Goal: Task Accomplishment & Management: Complete application form

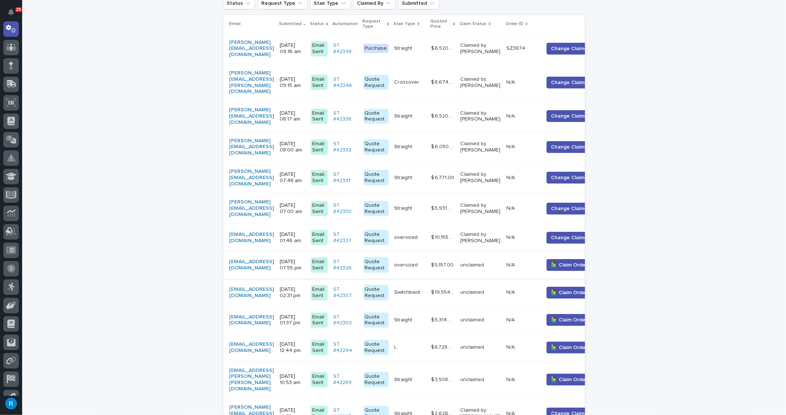
scroll to position [201, 0]
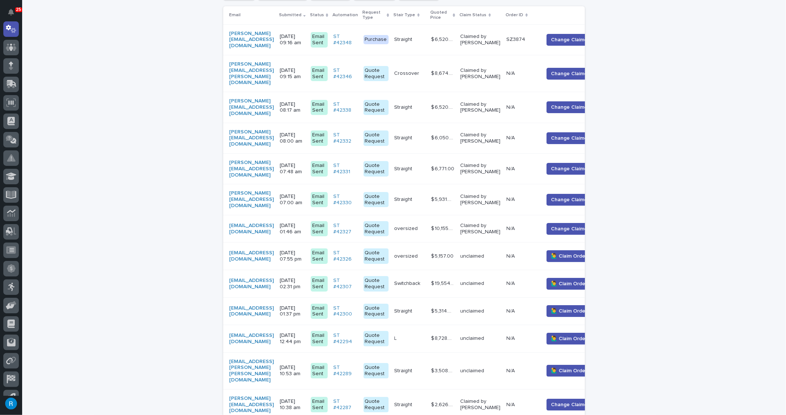
click at [274, 278] on div "mikef@sgm-inc.com" at bounding box center [251, 284] width 45 height 13
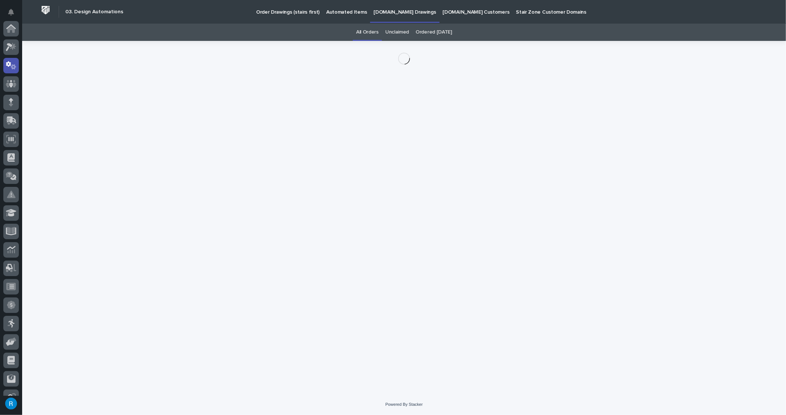
scroll to position [37, 0]
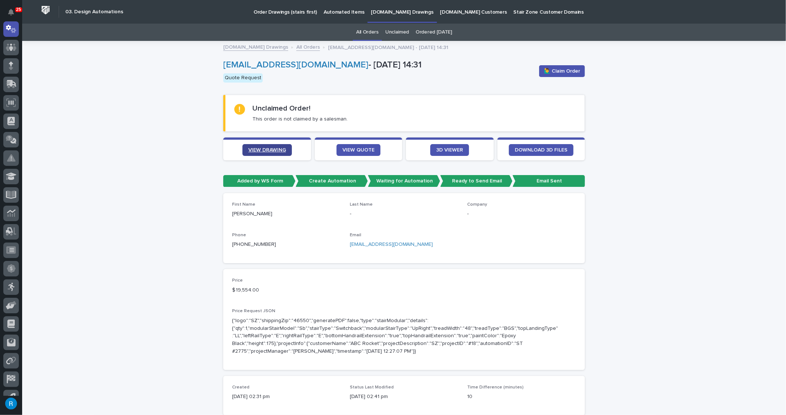
click at [261, 149] on span "VIEW DRAWING" at bounding box center [267, 150] width 38 height 5
click at [350, 151] on span "VIEW QUOTE" at bounding box center [358, 150] width 32 height 5
click at [558, 69] on span "🙋‍♂️ Claim Order" at bounding box center [562, 71] width 36 height 7
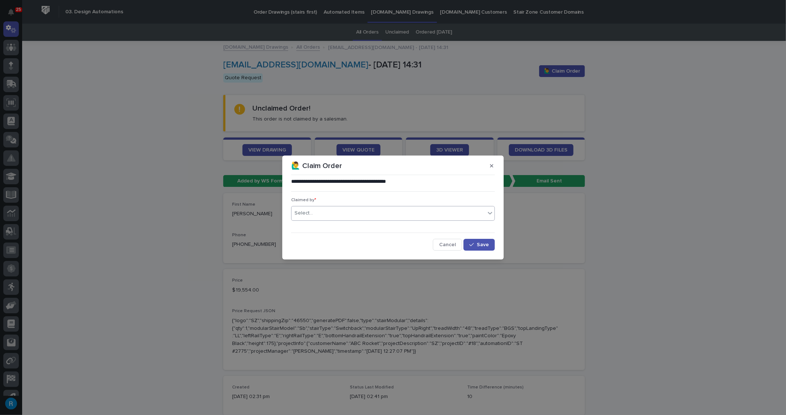
drag, startPoint x: 326, startPoint y: 213, endPoint x: 339, endPoint y: 214, distance: 12.6
click at [327, 213] on div "Select..." at bounding box center [388, 213] width 194 height 12
type input "*****"
click at [310, 228] on div "[PERSON_NAME]" at bounding box center [392, 227] width 203 height 13
click at [484, 245] on span "Save" at bounding box center [483, 244] width 12 height 5
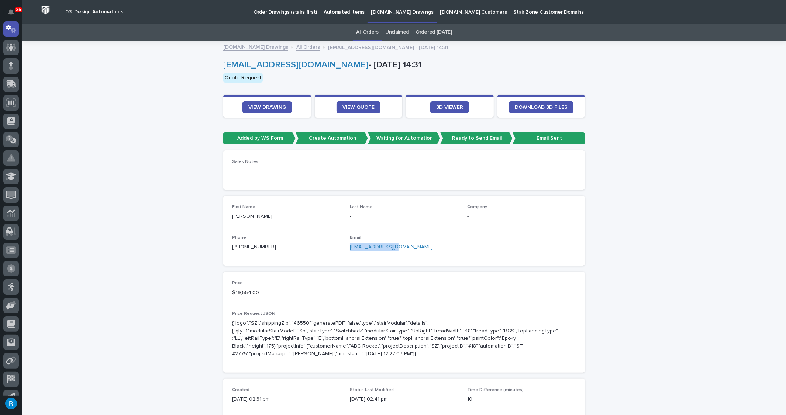
drag, startPoint x: 397, startPoint y: 248, endPoint x: 348, endPoint y: 248, distance: 48.7
click at [350, 248] on p "mikef@sgm-inc.com" at bounding box center [404, 247] width 109 height 8
copy link "mikef@sgm-inc.com"
click at [360, 108] on span "VIEW QUOTE" at bounding box center [358, 107] width 32 height 5
click at [272, 106] on span "VIEW DRAWING" at bounding box center [267, 107] width 38 height 5
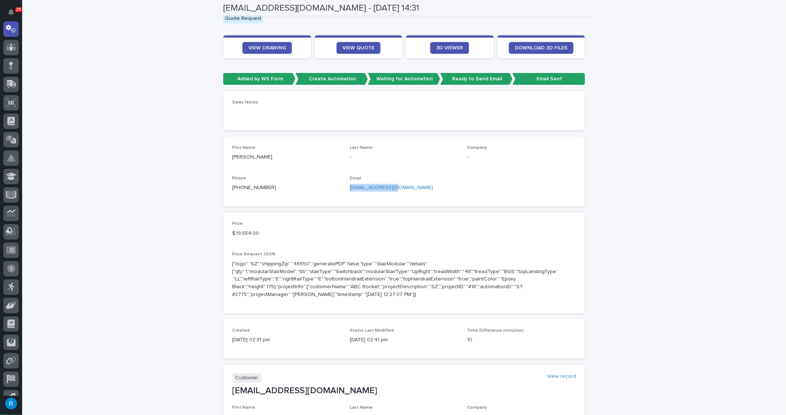
scroll to position [0, 0]
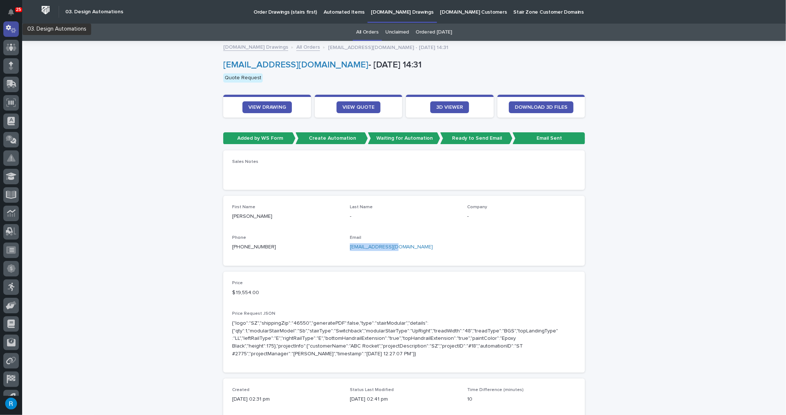
click at [9, 31] on icon at bounding box center [11, 29] width 11 height 8
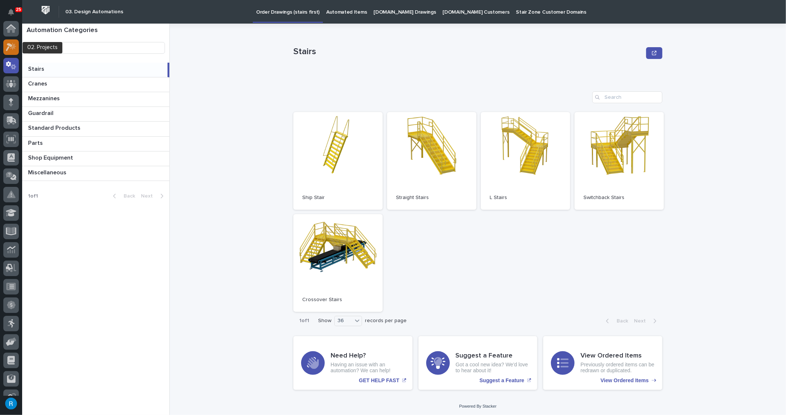
click at [6, 44] on icon at bounding box center [11, 47] width 11 height 8
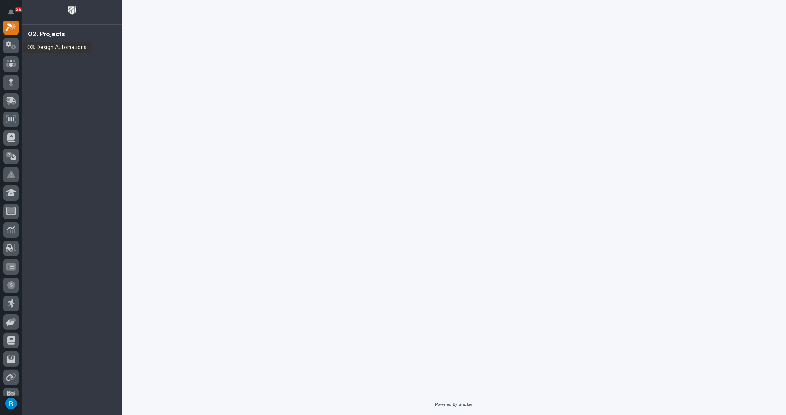
scroll to position [18, 0]
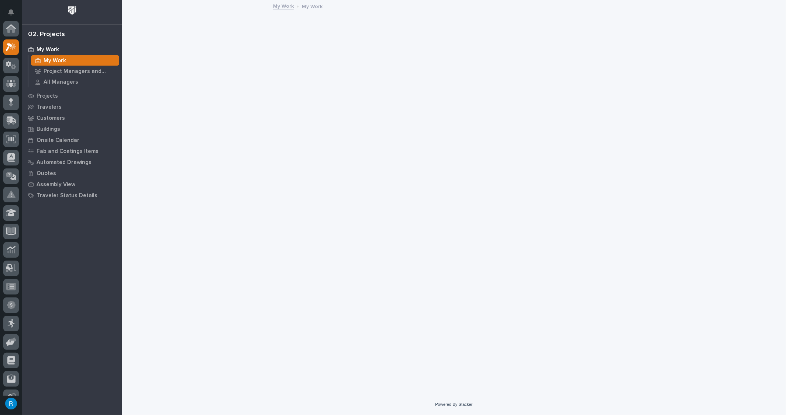
scroll to position [18, 0]
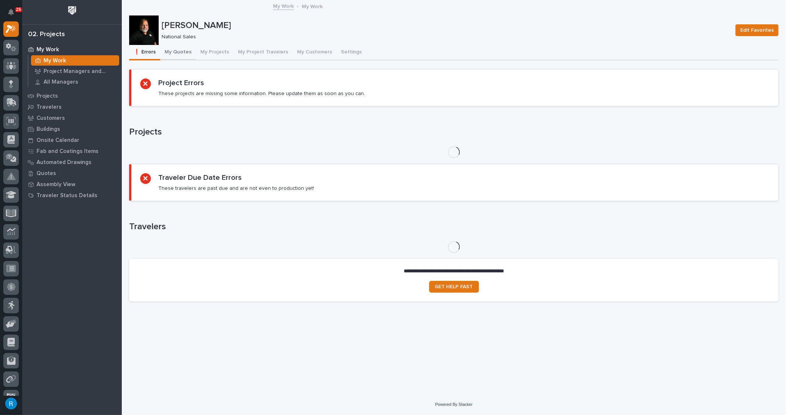
click at [175, 52] on button "My Quotes" at bounding box center [178, 52] width 36 height 15
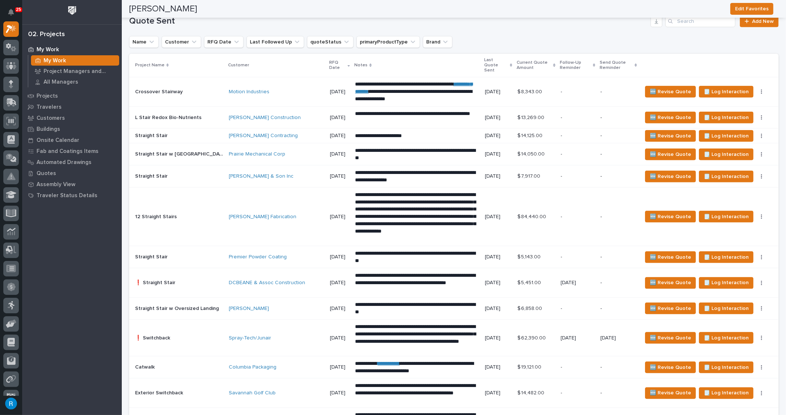
scroll to position [771, 0]
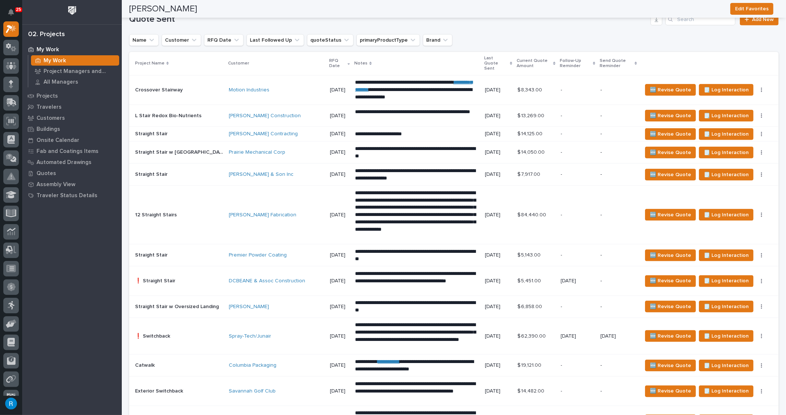
click at [282, 85] on div "Motion Industries" at bounding box center [276, 90] width 95 height 12
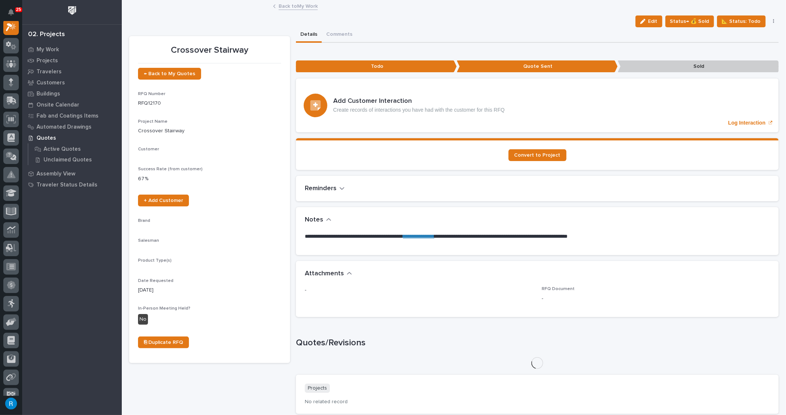
scroll to position [18, 0]
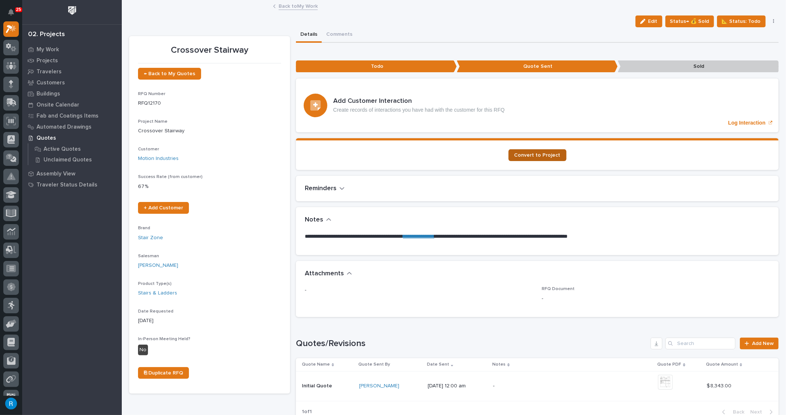
click at [538, 155] on span "Convert to Project" at bounding box center [537, 155] width 46 height 5
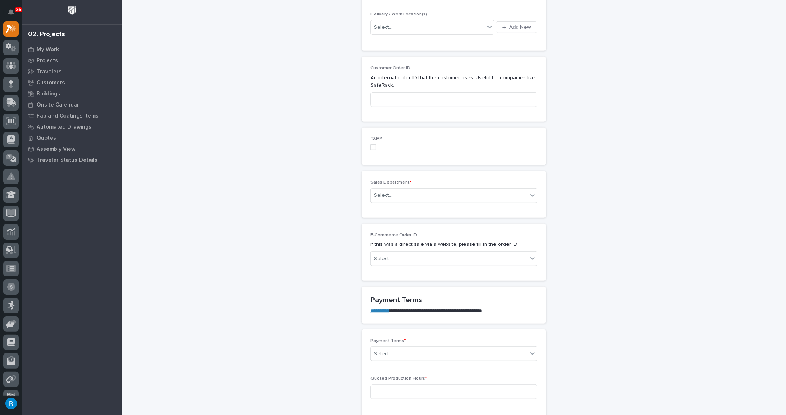
scroll to position [335, 0]
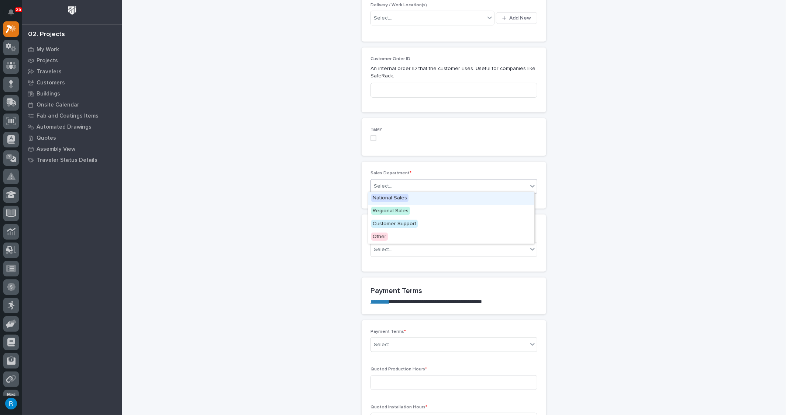
click at [392, 182] on div "Select..." at bounding box center [449, 186] width 157 height 12
click at [391, 197] on span "National Sales" at bounding box center [389, 198] width 37 height 8
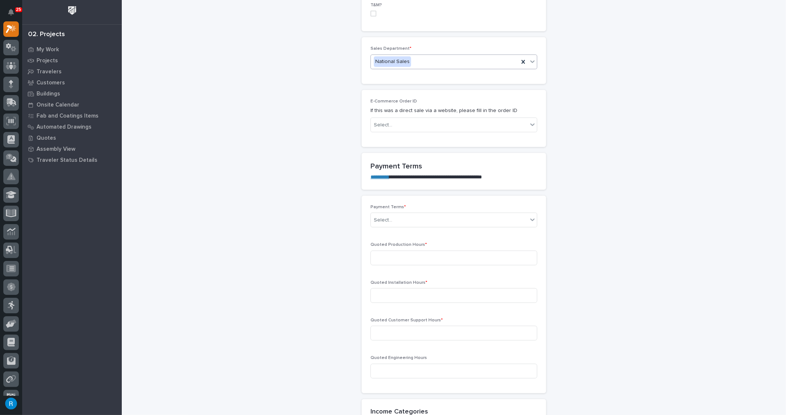
scroll to position [536, 0]
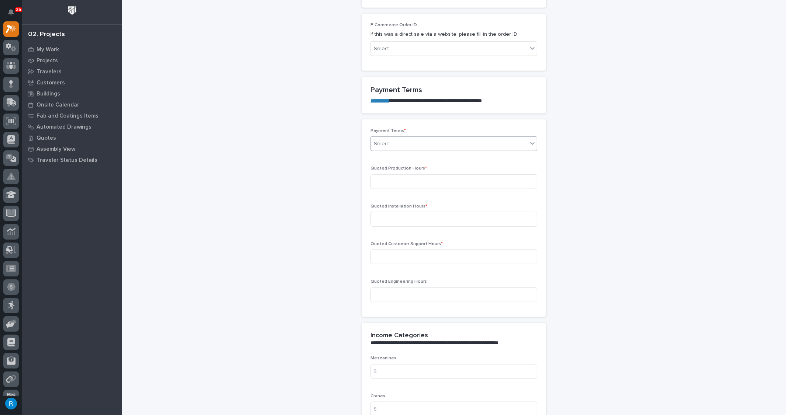
click at [403, 143] on div "Select..." at bounding box center [449, 144] width 157 height 12
click at [373, 167] on div "100%" at bounding box center [451, 168] width 166 height 13
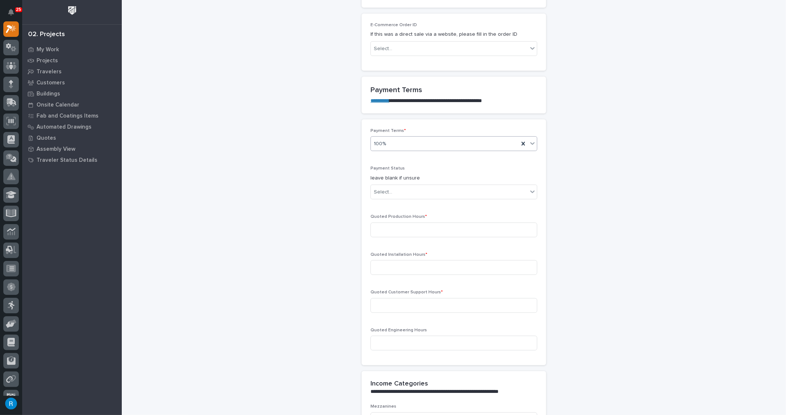
scroll to position [560, 0]
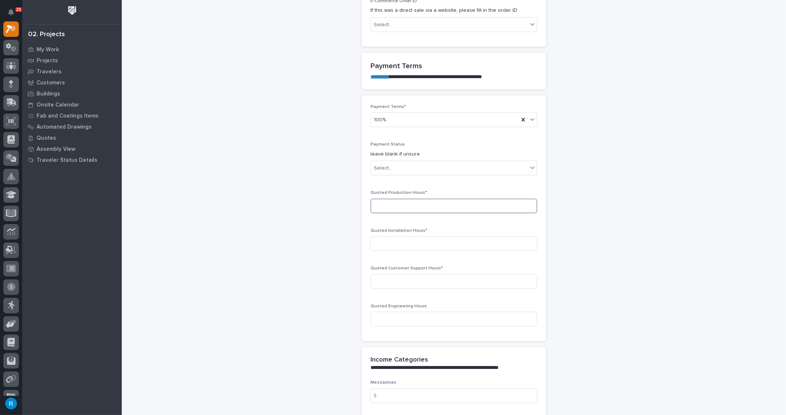
click at [379, 203] on input at bounding box center [453, 206] width 167 height 15
click at [377, 204] on input at bounding box center [453, 206] width 167 height 15
type input "39"
click at [379, 240] on input at bounding box center [453, 243] width 167 height 15
type input "0"
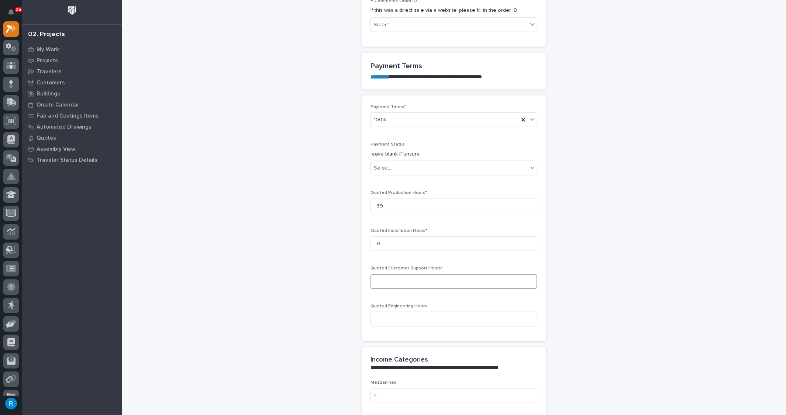
click at [380, 276] on input at bounding box center [453, 281] width 167 height 15
type input "0"
click at [383, 315] on input at bounding box center [453, 319] width 167 height 15
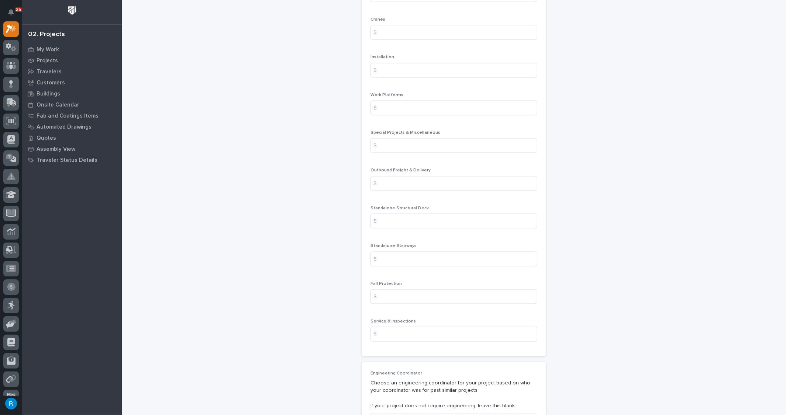
scroll to position [963, 0]
type input "0"
click at [389, 253] on input at bounding box center [453, 258] width 167 height 15
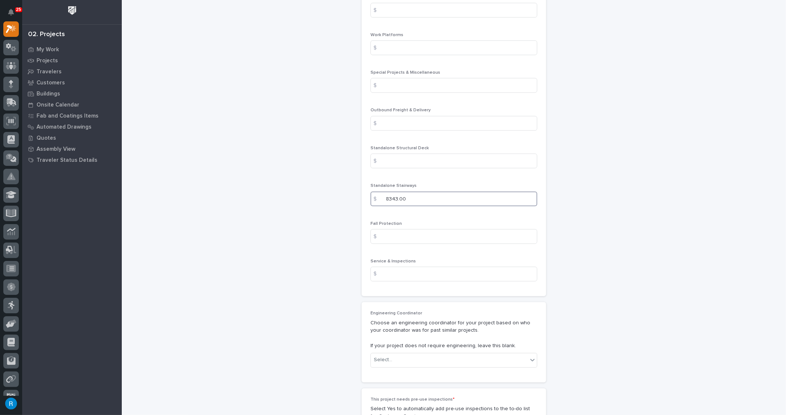
scroll to position [1064, 0]
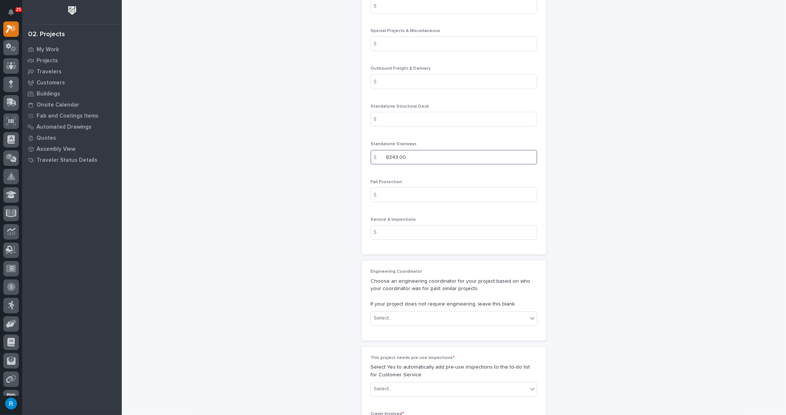
type input "8343.00"
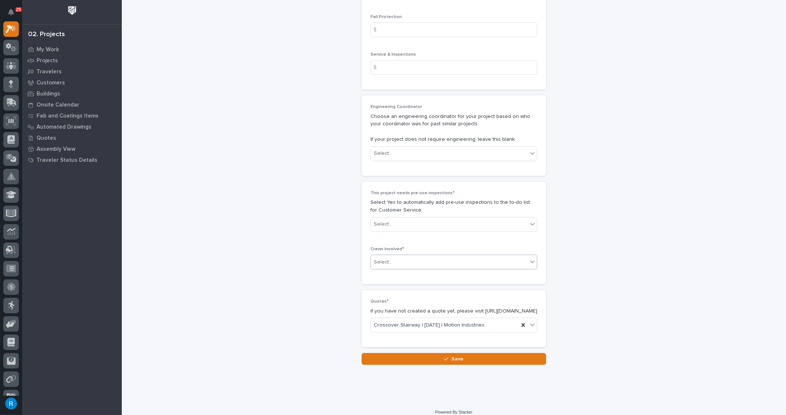
scroll to position [1231, 0]
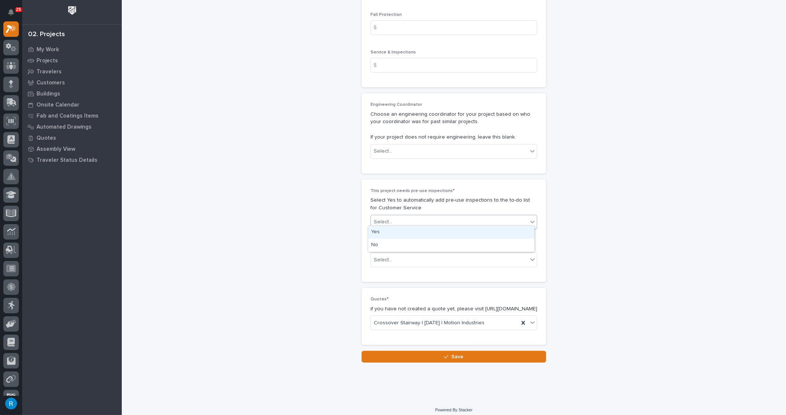
click at [401, 219] on div "Select..." at bounding box center [449, 222] width 157 height 12
click at [374, 246] on div "No" at bounding box center [451, 245] width 166 height 13
click at [395, 254] on div "Select..." at bounding box center [449, 260] width 157 height 12
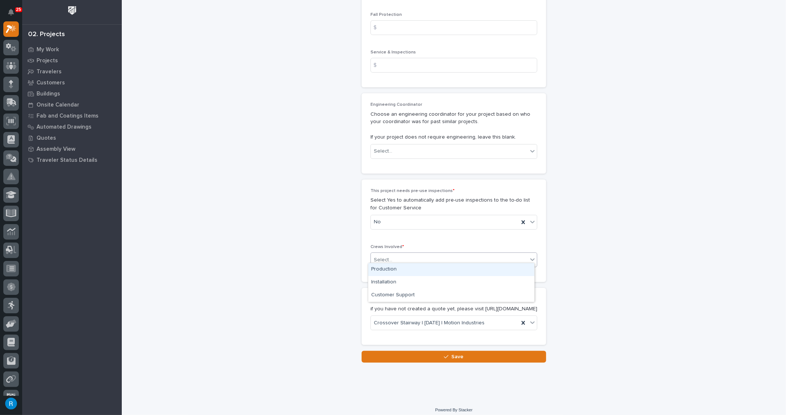
click at [380, 270] on div "Production" at bounding box center [451, 269] width 166 height 13
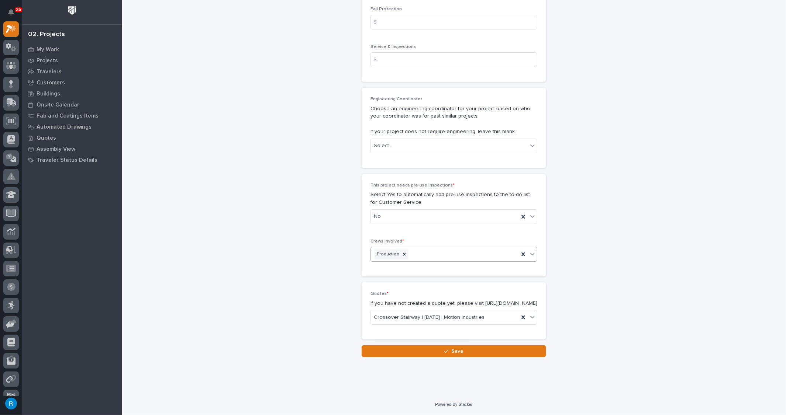
scroll to position [1239, 0]
click at [452, 354] on span "Save" at bounding box center [458, 351] width 12 height 7
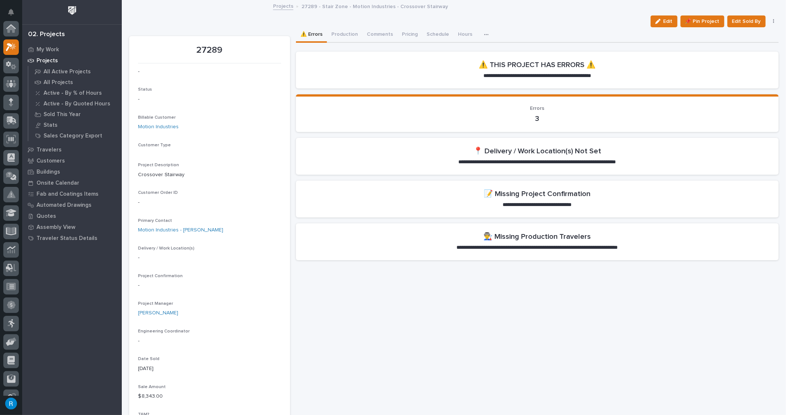
scroll to position [18, 0]
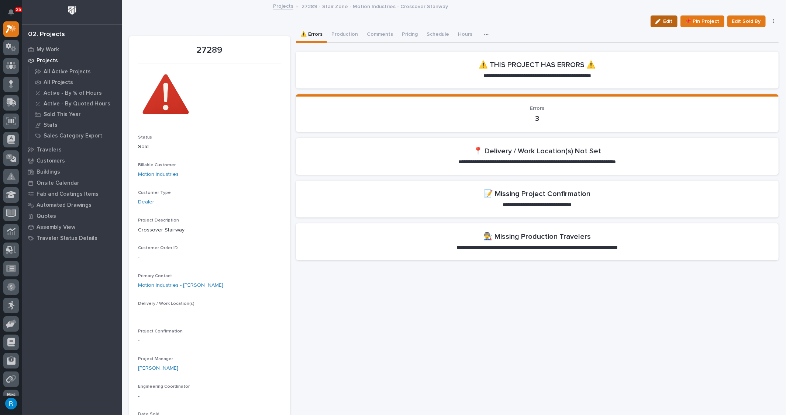
click at [665, 20] on span "Edit" at bounding box center [667, 21] width 9 height 7
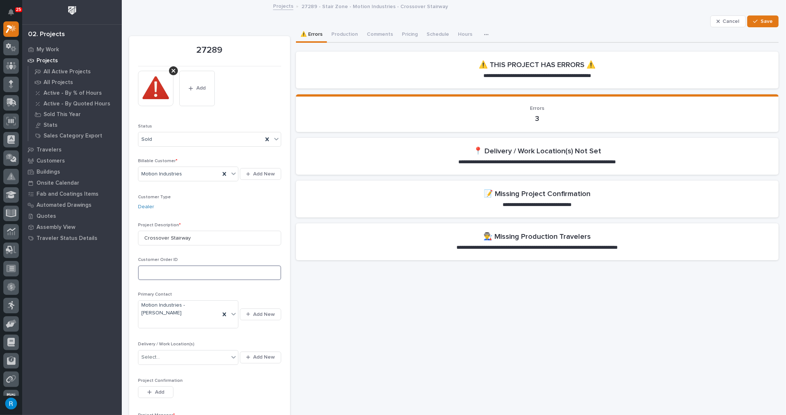
click at [152, 273] on input at bounding box center [209, 273] width 143 height 15
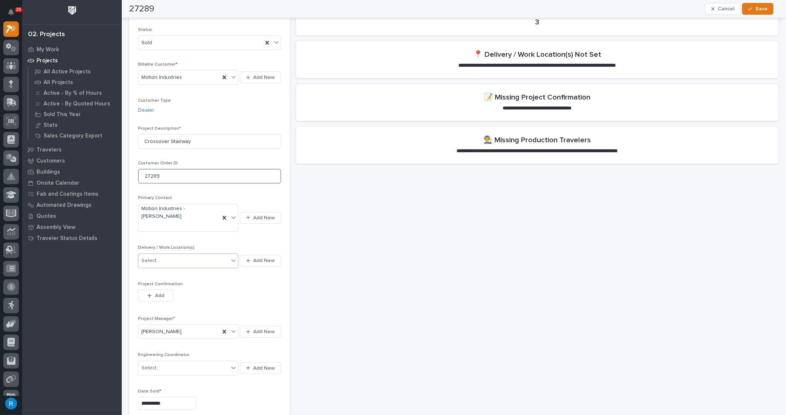
scroll to position [134, 0]
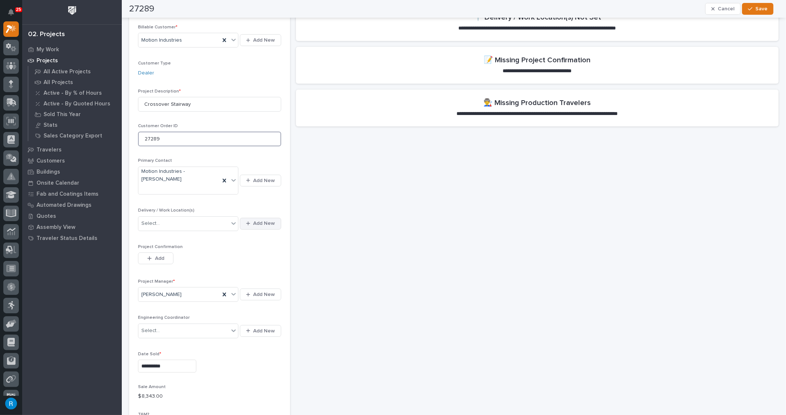
type input "27289"
click at [264, 223] on span "Add New" at bounding box center [264, 223] width 22 height 7
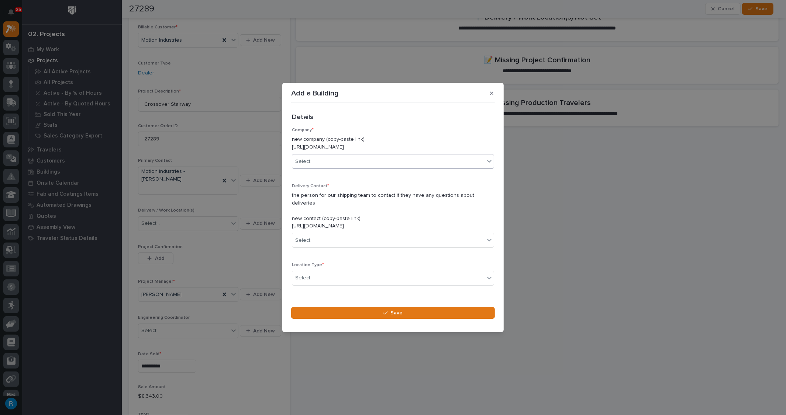
click at [321, 167] on div "Select..." at bounding box center [388, 162] width 192 height 12
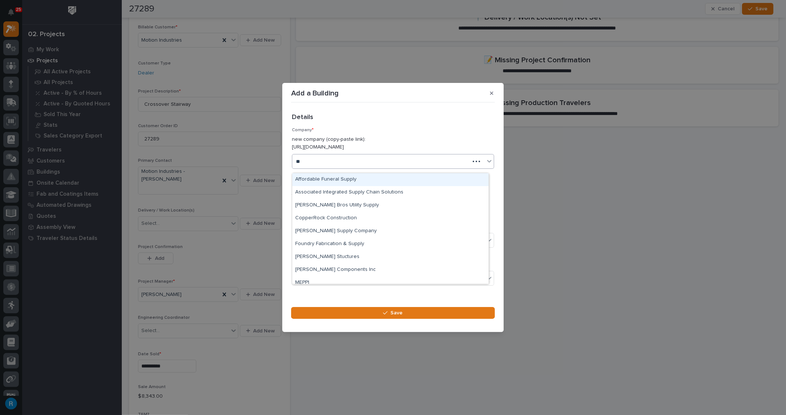
type input "***"
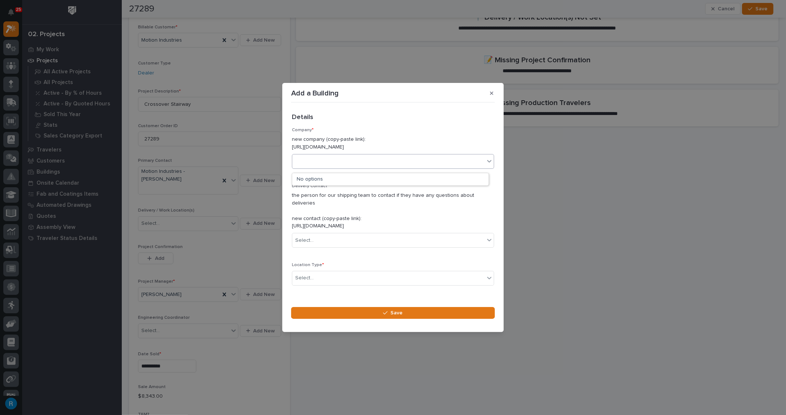
click at [320, 163] on div "PPG" at bounding box center [388, 162] width 192 height 12
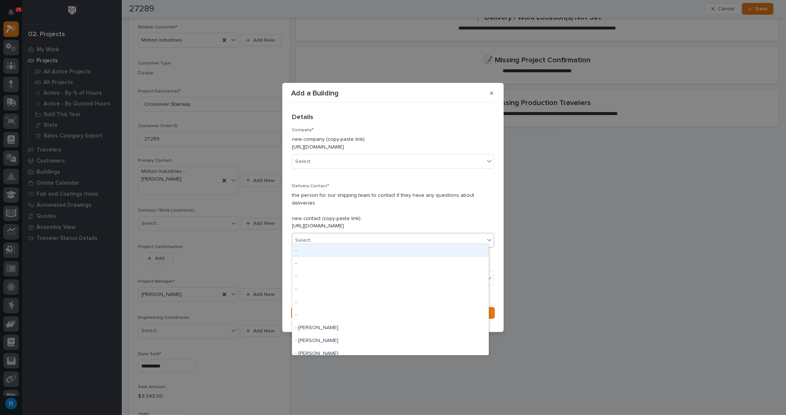
click at [324, 238] on div "Select..." at bounding box center [388, 241] width 192 height 12
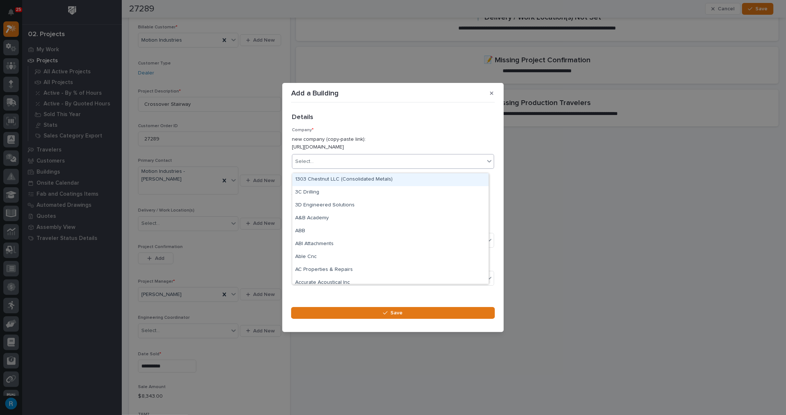
click at [327, 165] on div "Select..." at bounding box center [388, 162] width 192 height 12
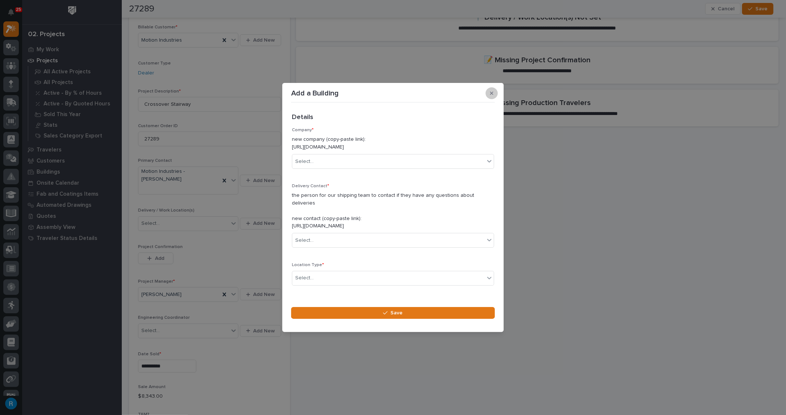
click at [494, 97] on button "button" at bounding box center [492, 93] width 12 height 12
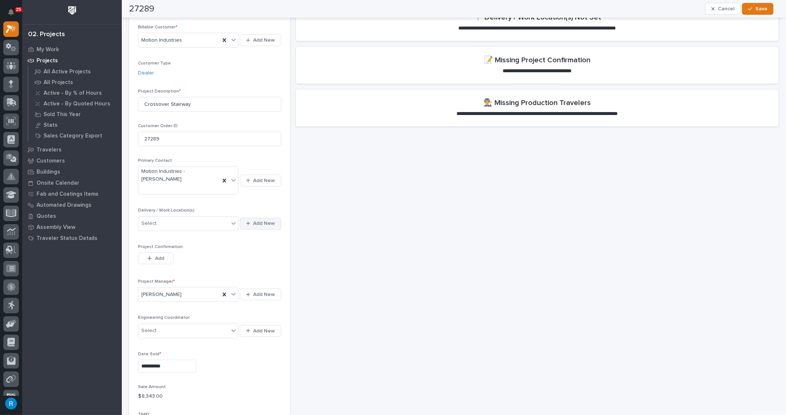
click at [264, 222] on span "Add New" at bounding box center [264, 223] width 22 height 7
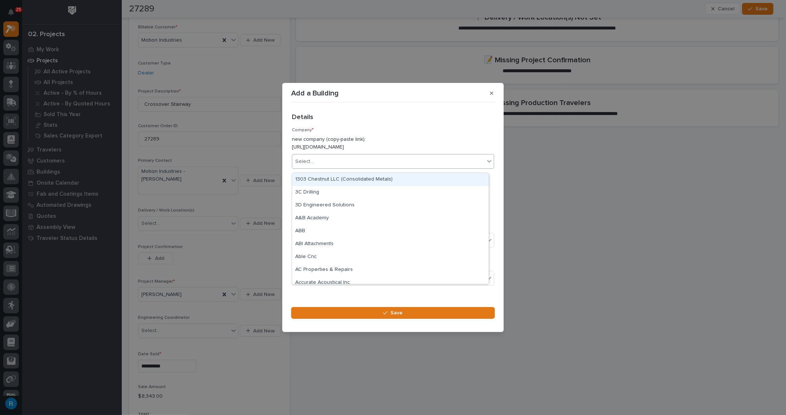
click at [368, 166] on div "Select..." at bounding box center [388, 162] width 192 height 12
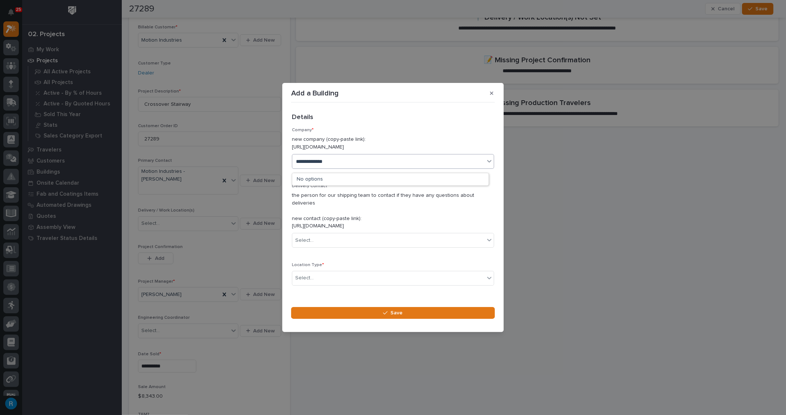
type input "**********"
click at [437, 122] on div "Details •••" at bounding box center [391, 118] width 199 height 8
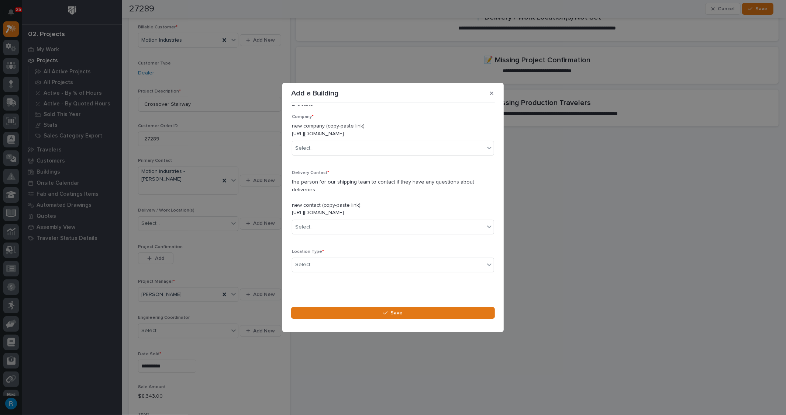
scroll to position [20, 0]
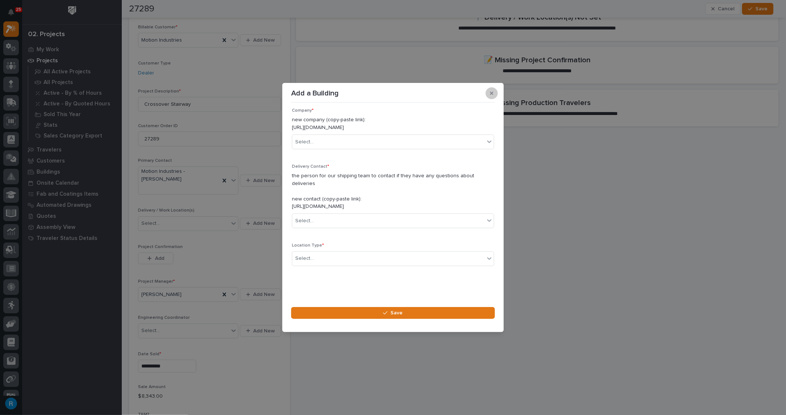
click at [490, 96] on icon "button" at bounding box center [491, 93] width 3 height 5
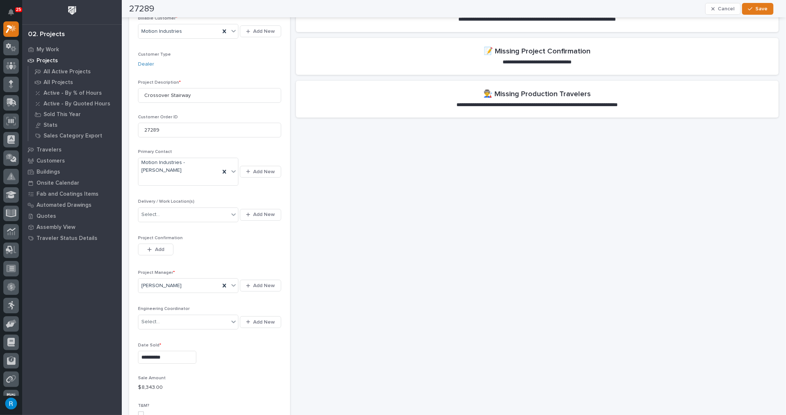
scroll to position [167, 0]
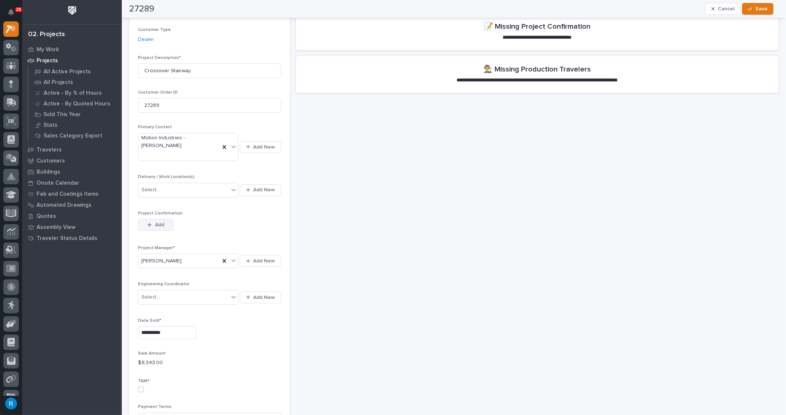
click at [159, 224] on span "Add" at bounding box center [159, 225] width 9 height 7
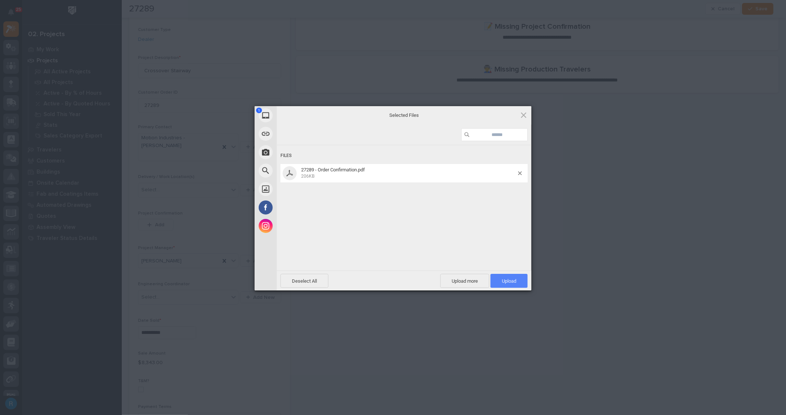
click at [509, 282] on span "Upload 1" at bounding box center [509, 282] width 14 height 6
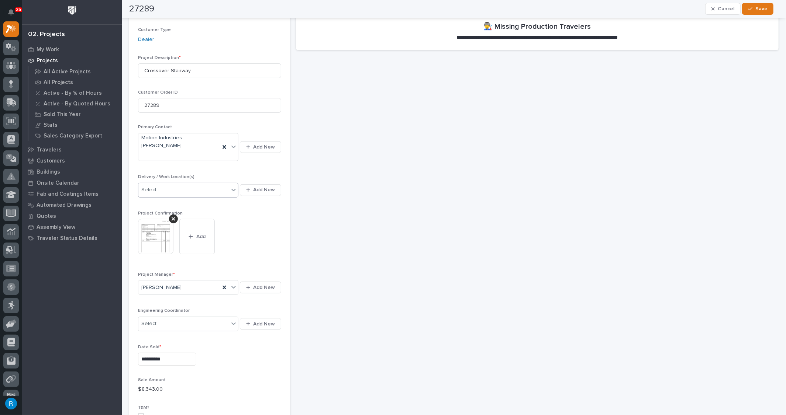
click at [186, 190] on div "Select..." at bounding box center [183, 190] width 90 height 12
click at [265, 189] on span "Add New" at bounding box center [264, 190] width 22 height 7
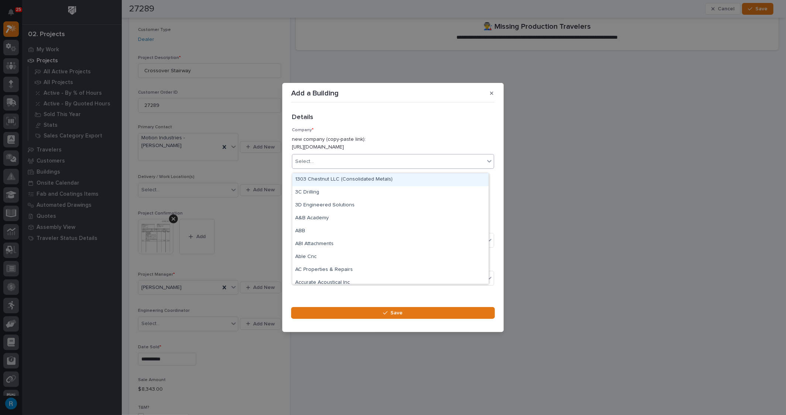
click at [329, 165] on div "Select..." at bounding box center [388, 162] width 192 height 12
type input "******"
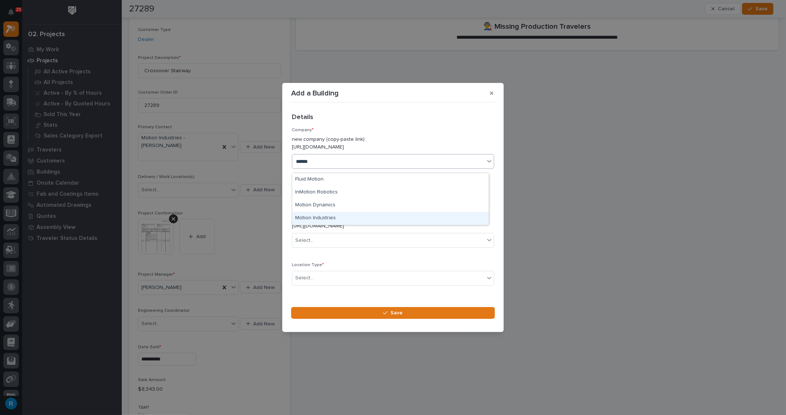
click at [315, 218] on div "Motion Industries" at bounding box center [390, 218] width 196 height 13
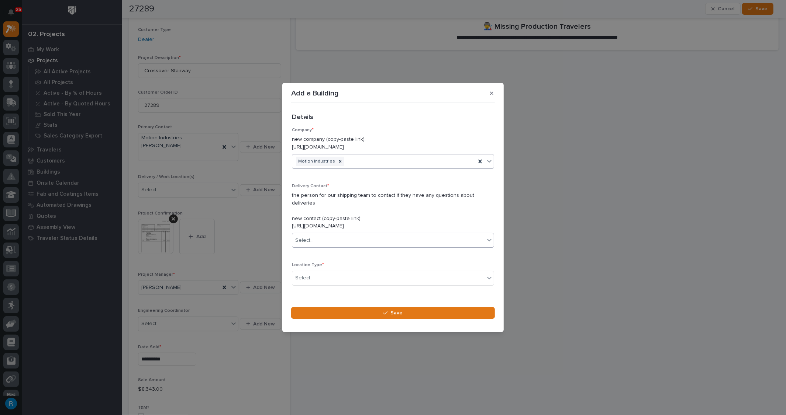
click at [343, 240] on div "Select..." at bounding box center [388, 241] width 192 height 12
type input "******"
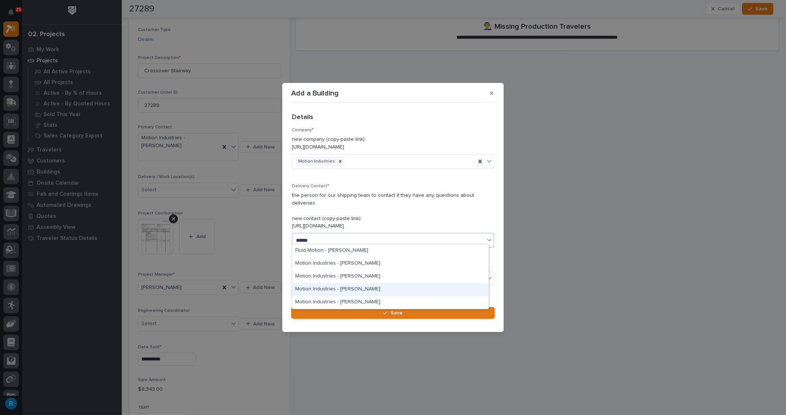
click at [314, 287] on div "Motion Industries - [PERSON_NAME]" at bounding box center [390, 289] width 196 height 13
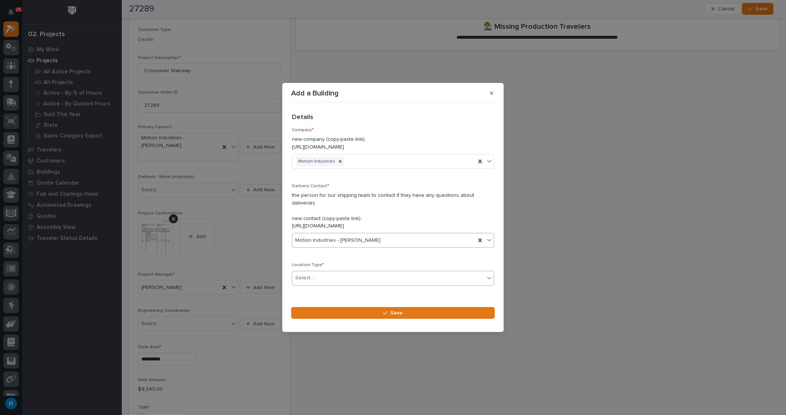
click at [332, 274] on div "Select..." at bounding box center [388, 278] width 192 height 12
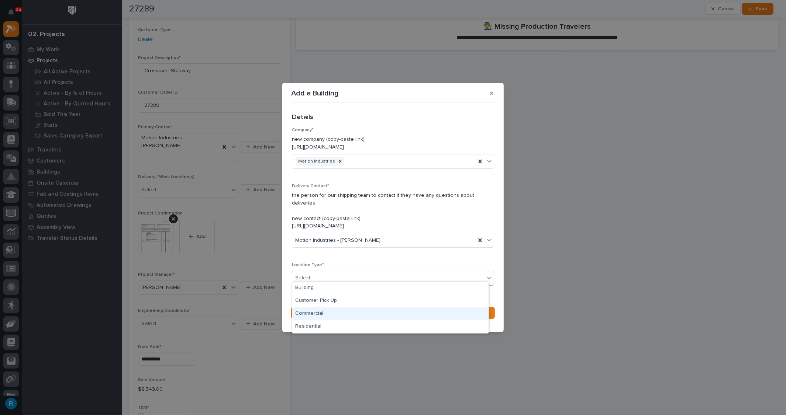
click at [306, 312] on div "Commercial" at bounding box center [390, 314] width 196 height 13
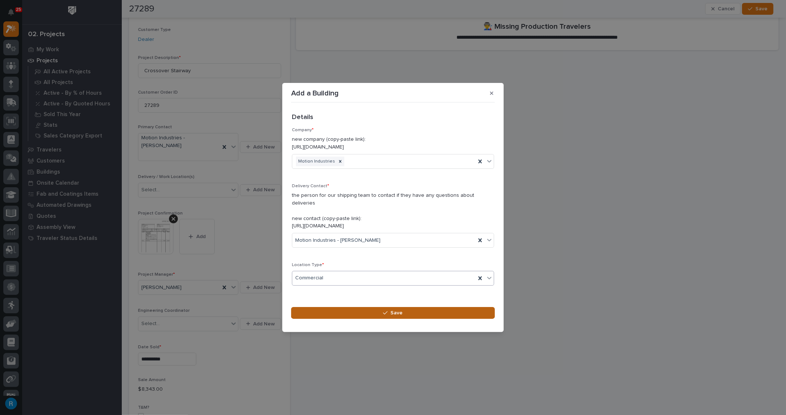
click at [389, 311] on div "button" at bounding box center [386, 313] width 7 height 5
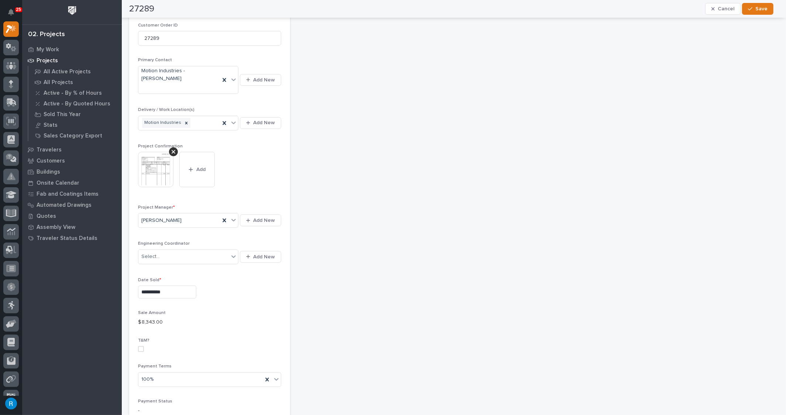
scroll to position [134, 0]
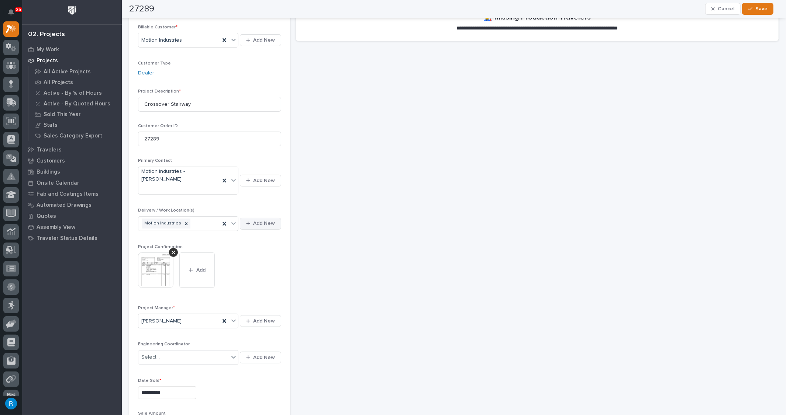
click at [260, 223] on span "Add New" at bounding box center [264, 223] width 22 height 7
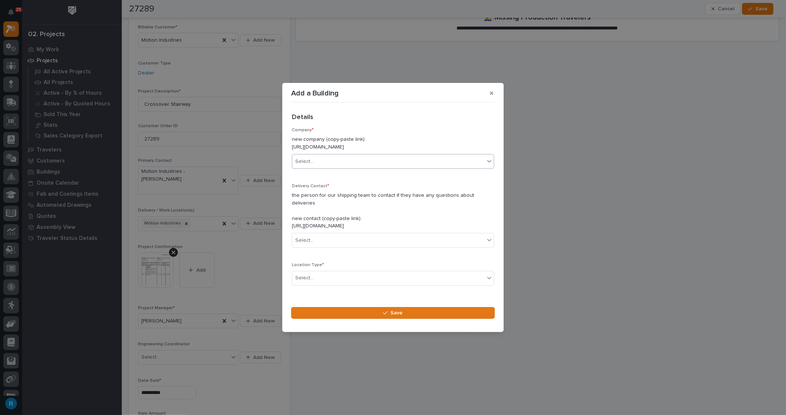
click at [339, 167] on div "Select..." at bounding box center [388, 162] width 192 height 12
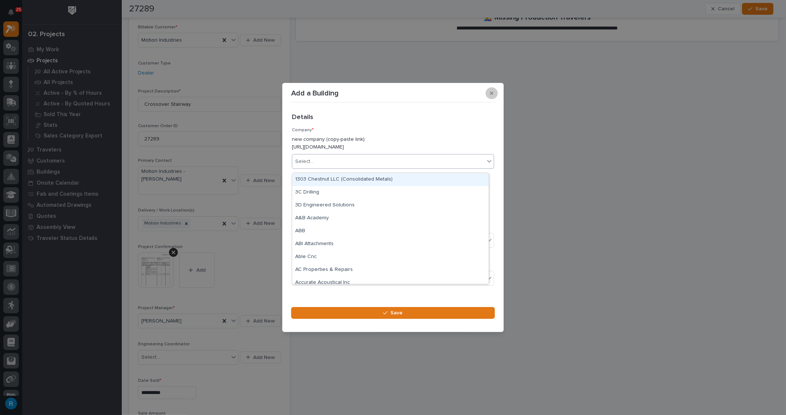
click at [490, 95] on icon "button" at bounding box center [491, 93] width 3 height 3
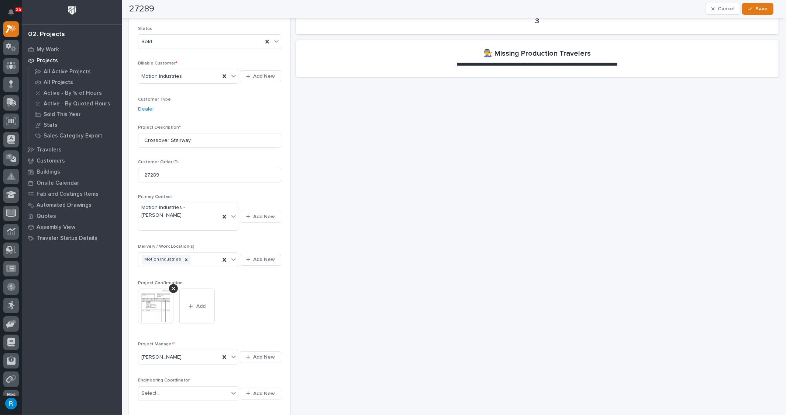
scroll to position [100, 0]
click at [259, 256] on span "Add New" at bounding box center [264, 257] width 22 height 7
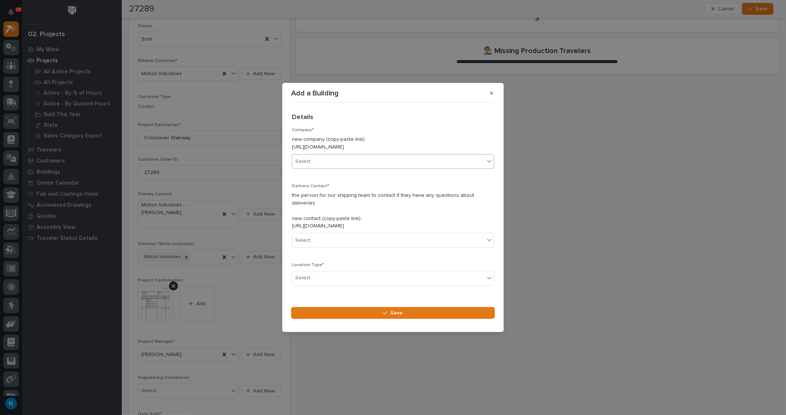
click at [329, 168] on div "Select..." at bounding box center [388, 162] width 192 height 12
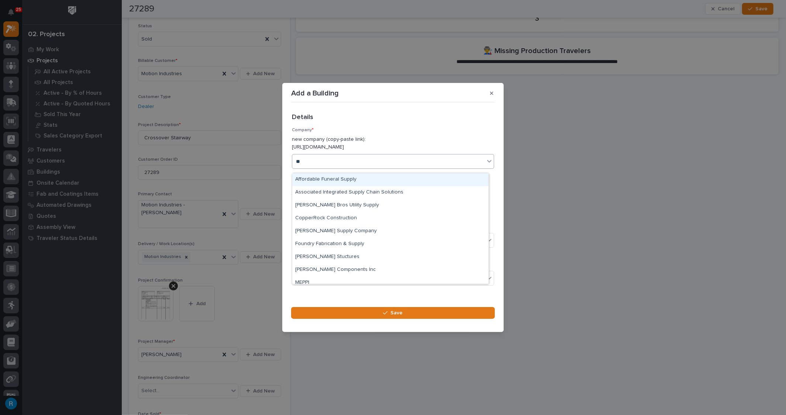
type input "***"
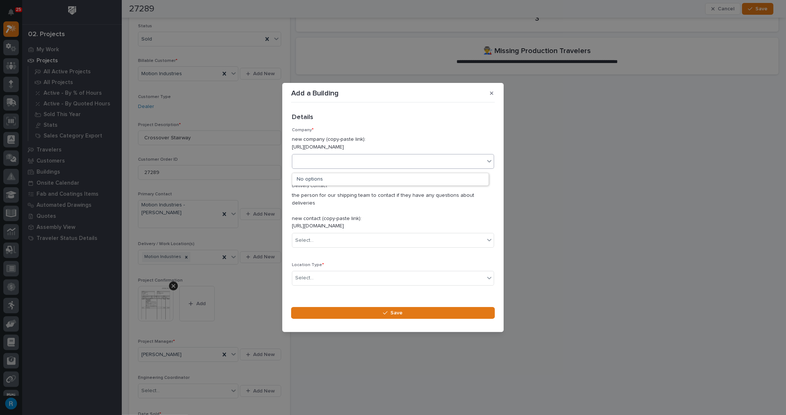
click at [329, 167] on div "PPG" at bounding box center [388, 162] width 192 height 12
type input "******"
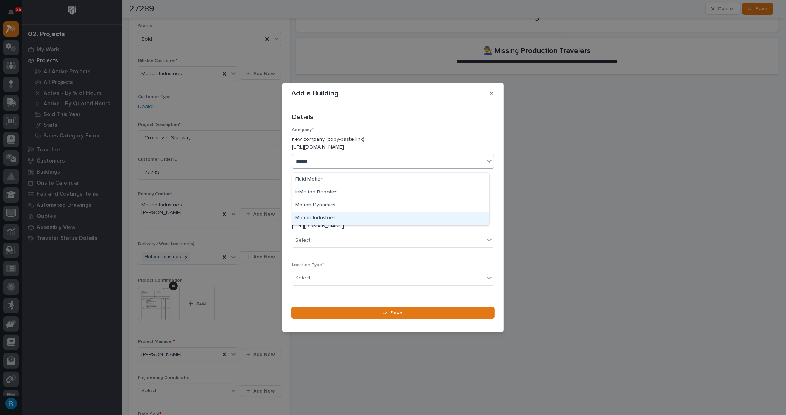
click at [313, 217] on div "Motion Industries" at bounding box center [390, 218] width 196 height 13
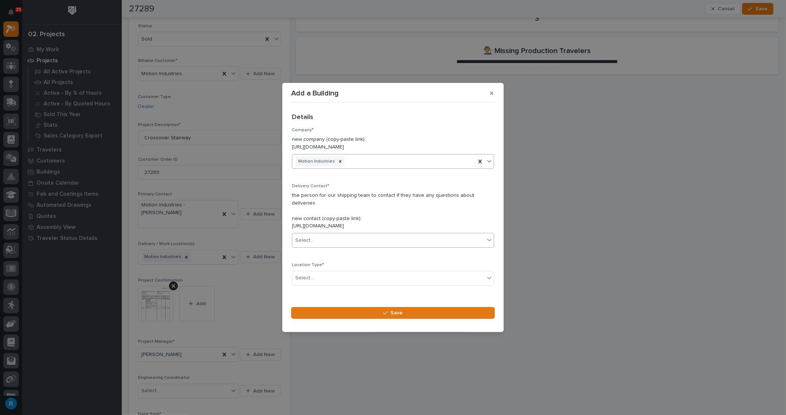
click at [330, 237] on div "Select..." at bounding box center [388, 241] width 192 height 12
type input "******"
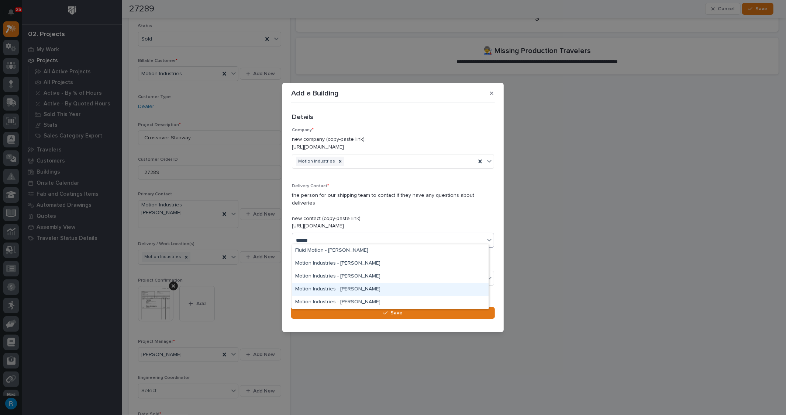
click at [338, 289] on div "Motion Industries - [PERSON_NAME]" at bounding box center [390, 289] width 196 height 13
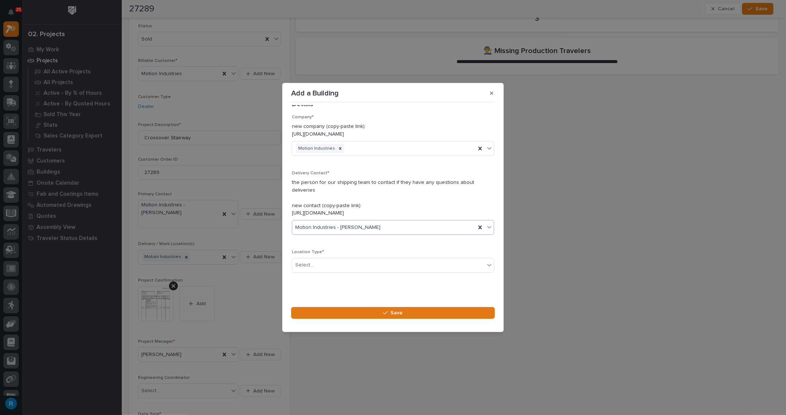
scroll to position [20, 0]
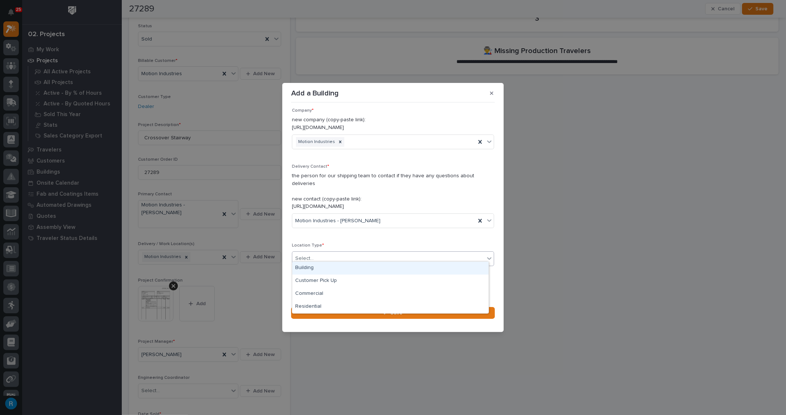
click at [366, 255] on div "Select..." at bounding box center [388, 259] width 192 height 12
click at [304, 269] on div "Building" at bounding box center [390, 268] width 196 height 13
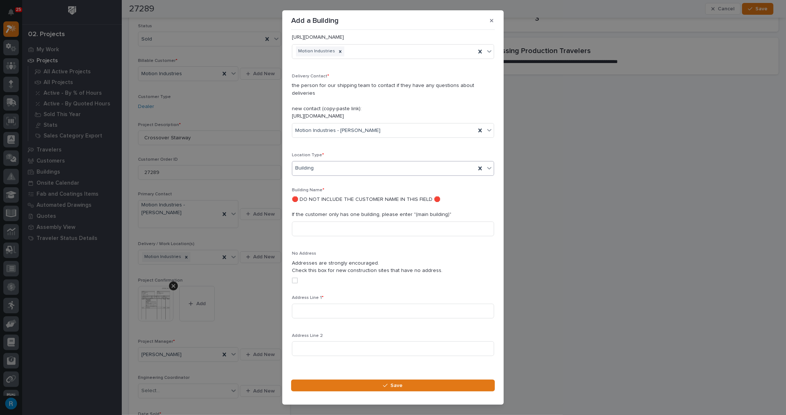
scroll to position [0, 0]
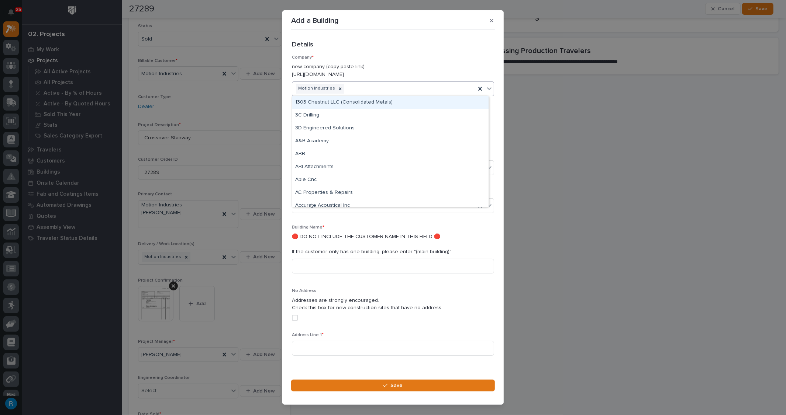
click at [397, 88] on div "Motion Industries" at bounding box center [383, 88] width 183 height 13
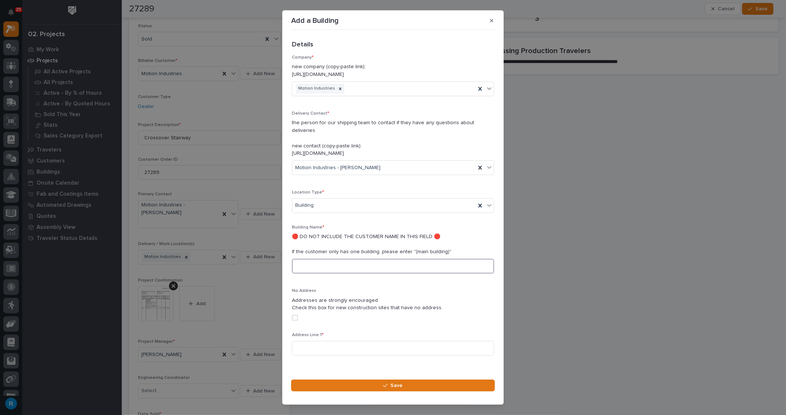
click at [299, 259] on input at bounding box center [393, 266] width 202 height 15
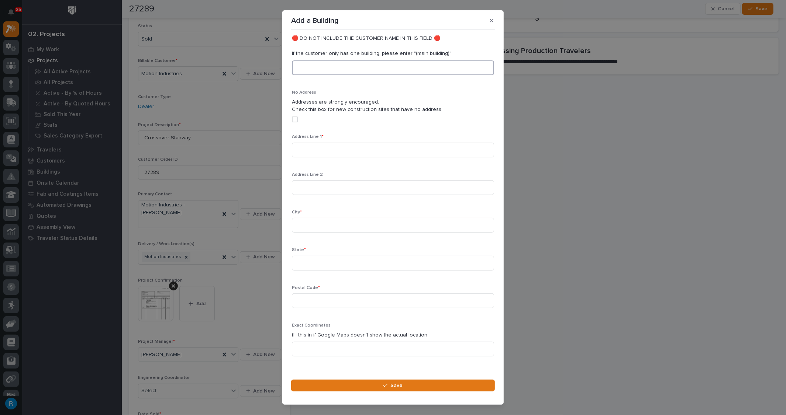
scroll to position [201, 0]
click at [304, 140] on input at bounding box center [393, 147] width 202 height 15
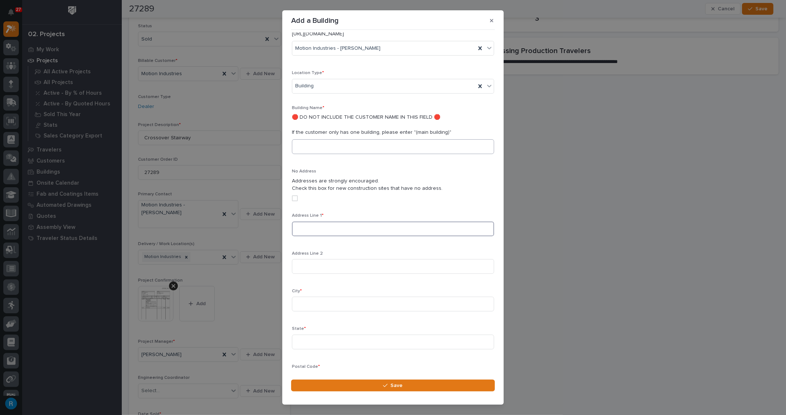
scroll to position [100, 0]
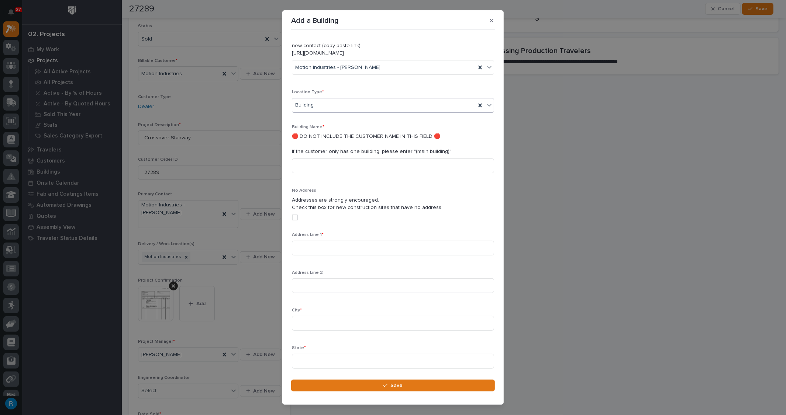
click at [352, 99] on div "Building" at bounding box center [383, 105] width 183 height 12
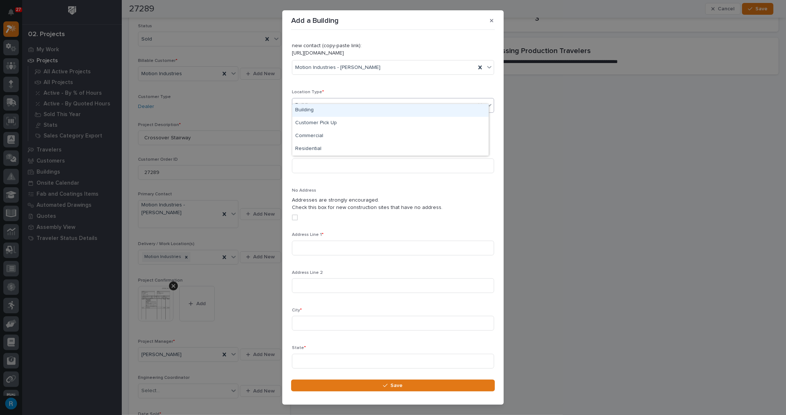
click at [324, 99] on div "Building" at bounding box center [383, 105] width 183 height 12
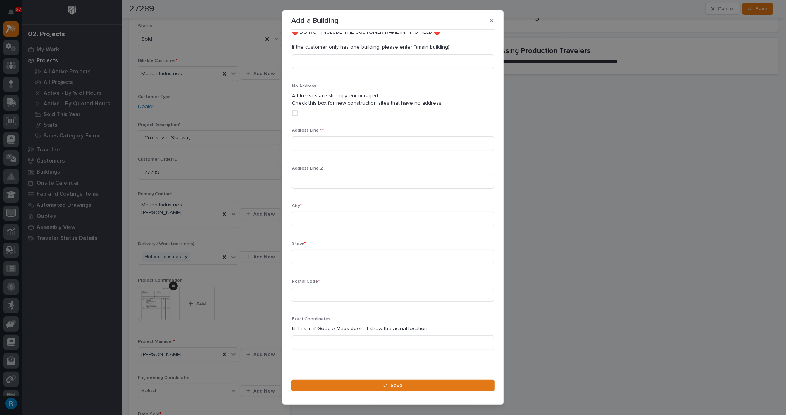
scroll to position [208, 0]
click at [305, 134] on input at bounding box center [393, 141] width 202 height 15
type input "[STREET_ADDRESS]"
type input "[PERSON_NAME]"
type input "PA"
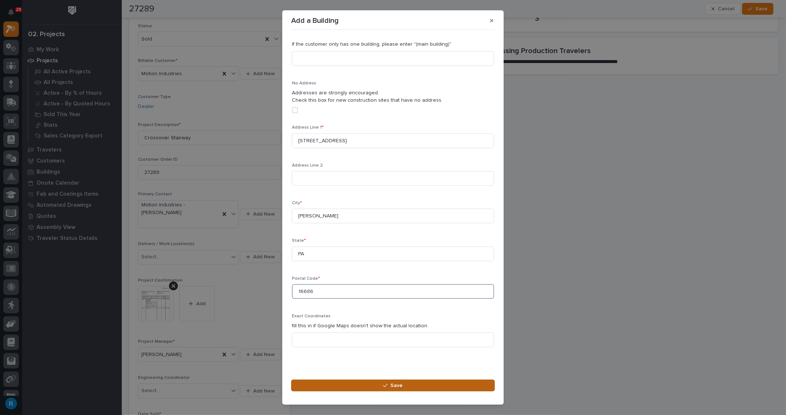
type input "16686"
click at [398, 385] on span "Save" at bounding box center [397, 386] width 12 height 7
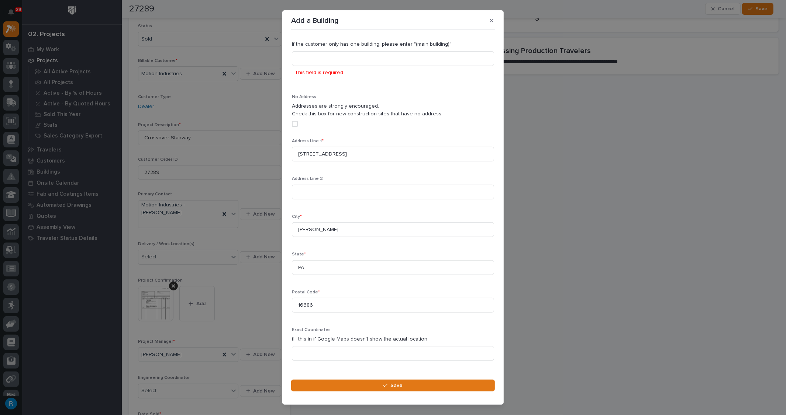
scroll to position [12, 0]
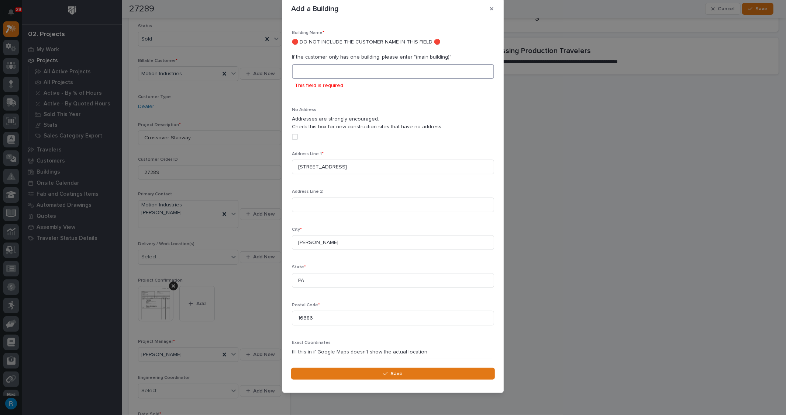
click at [304, 64] on input at bounding box center [393, 71] width 202 height 15
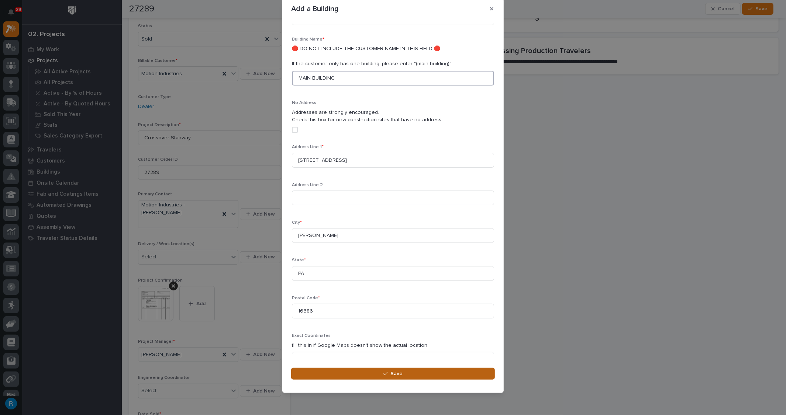
type input "MAIN BUILDING"
click at [391, 376] on span "Save" at bounding box center [397, 374] width 12 height 7
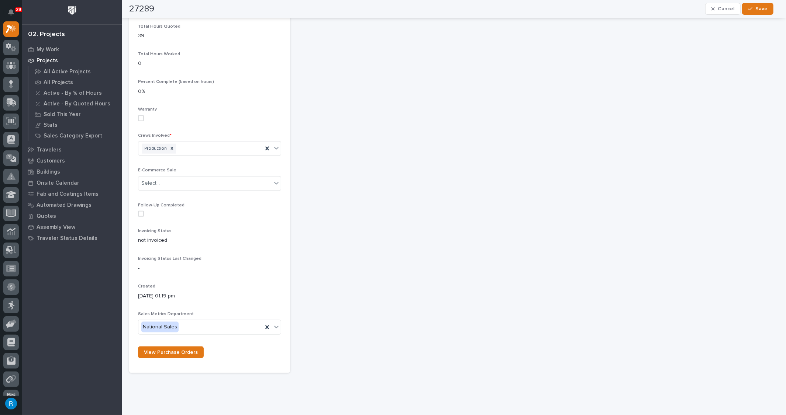
scroll to position [764, 0]
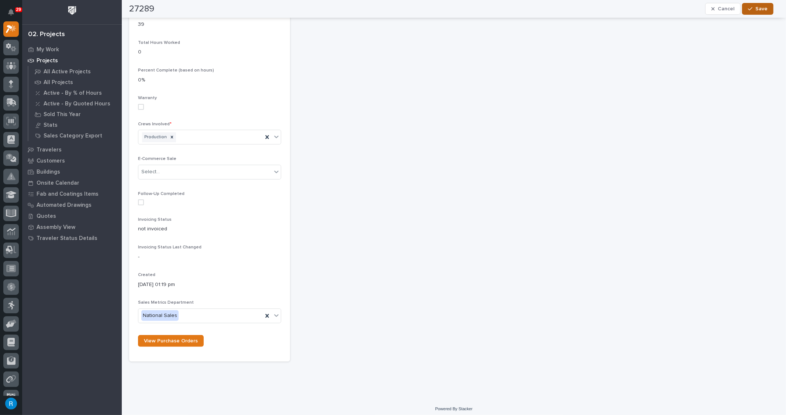
click at [757, 10] on span "Save" at bounding box center [761, 9] width 12 height 7
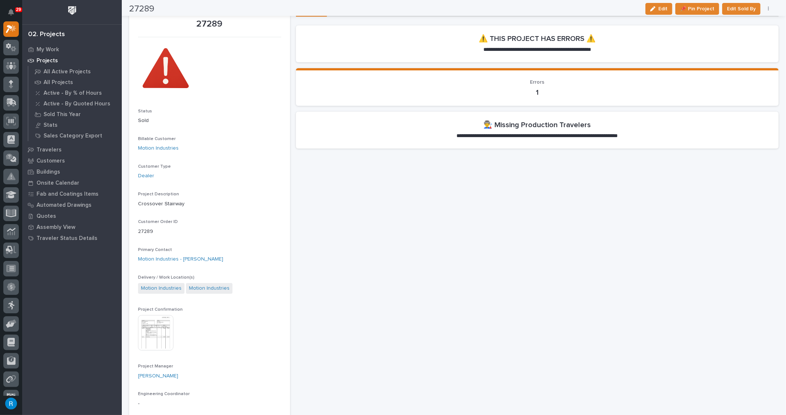
scroll to position [0, 0]
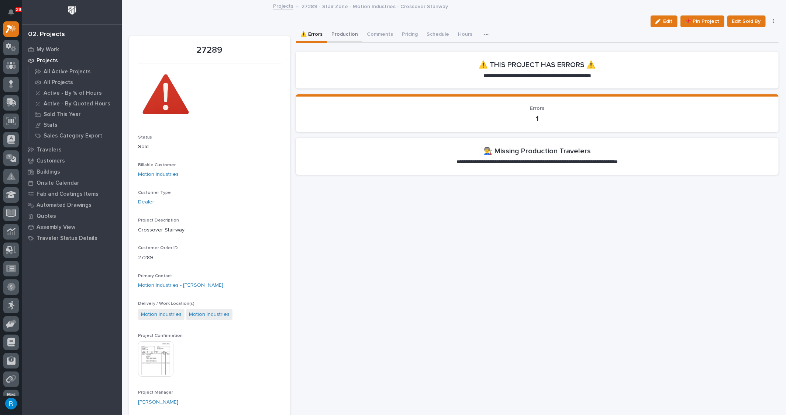
click at [351, 34] on button "Production" at bounding box center [344, 34] width 35 height 15
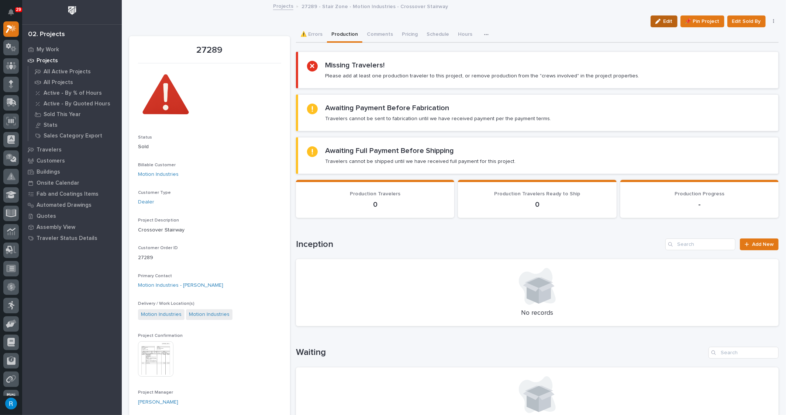
click at [663, 23] on span "Edit" at bounding box center [667, 21] width 9 height 7
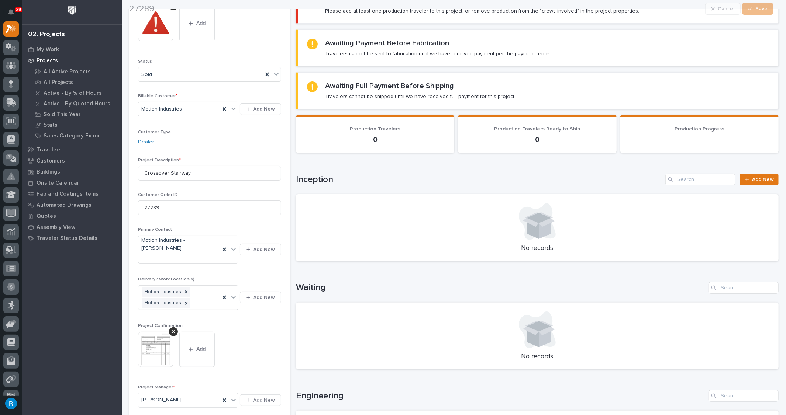
scroll to position [67, 0]
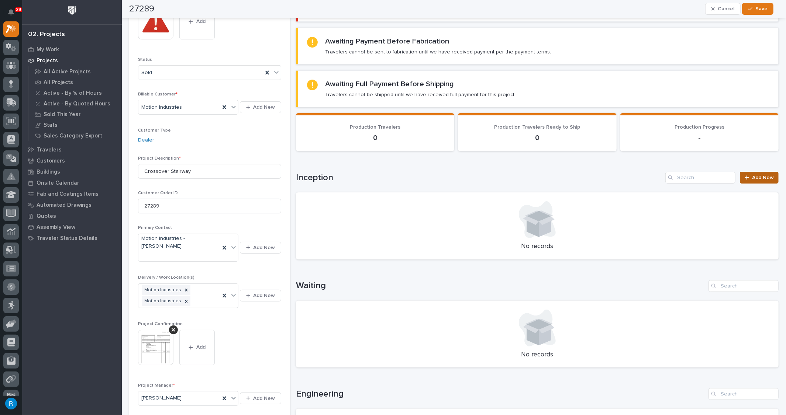
click at [755, 178] on span "Add New" at bounding box center [763, 177] width 22 height 5
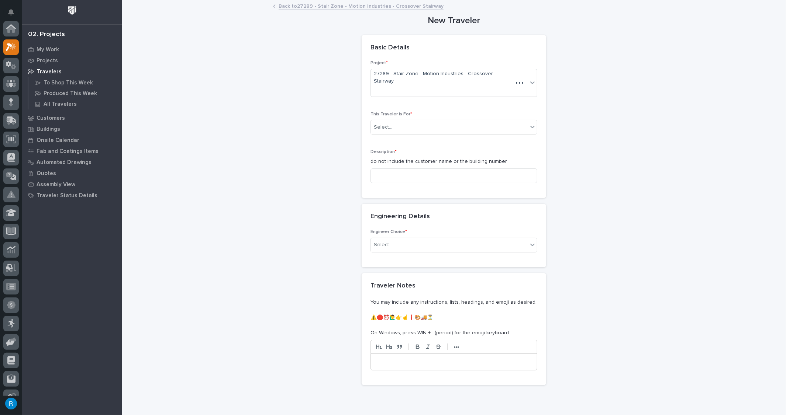
scroll to position [18, 0]
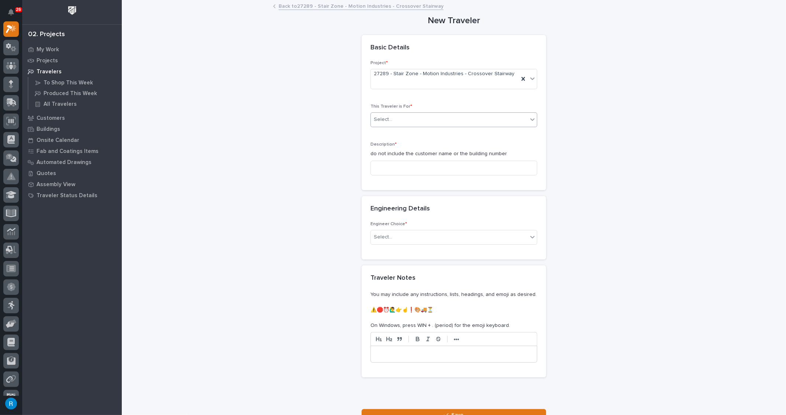
click at [419, 114] on div "Select..." at bounding box center [449, 120] width 157 height 12
click at [388, 127] on span "Production" at bounding box center [385, 127] width 28 height 8
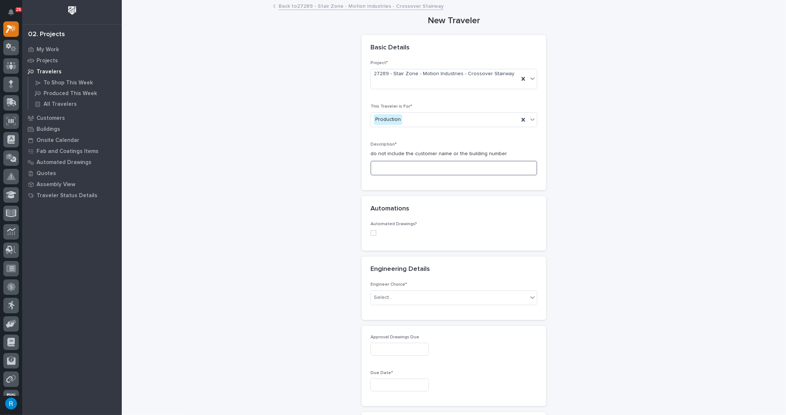
click at [375, 161] on input at bounding box center [453, 168] width 167 height 15
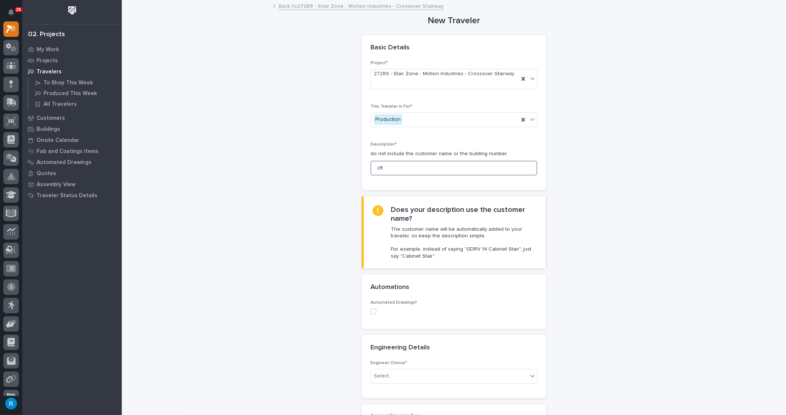
type input "c"
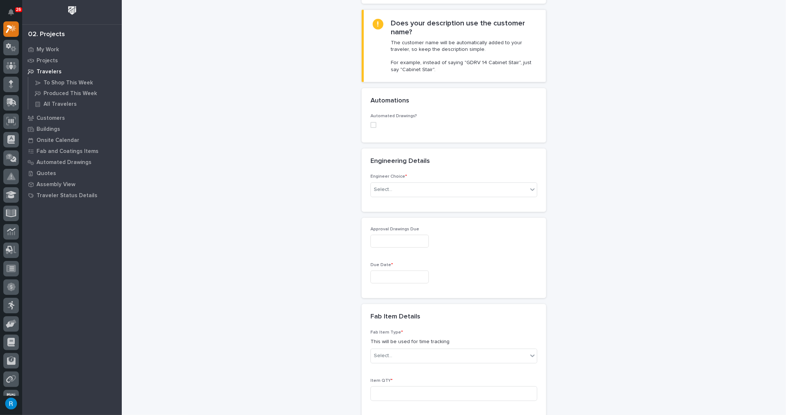
scroll to position [201, 0]
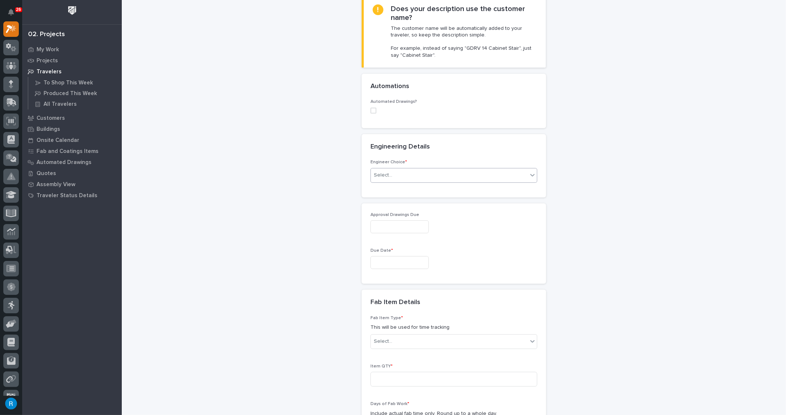
type input "Crossover Stairway"
click at [439, 170] on div "Select..." at bounding box center [449, 175] width 157 height 12
click at [416, 196] on div "I want my coordinator to choose an engineer" at bounding box center [451, 195] width 166 height 13
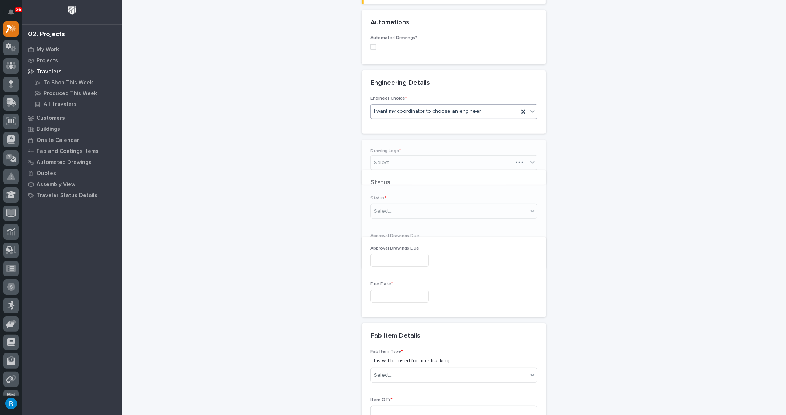
scroll to position [279, 0]
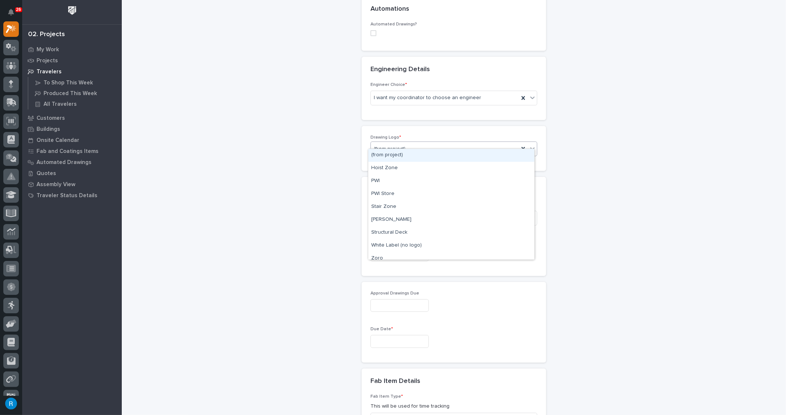
click at [419, 143] on div "(from project)" at bounding box center [445, 149] width 148 height 12
click at [381, 207] on div "Stair Zone" at bounding box center [451, 207] width 166 height 13
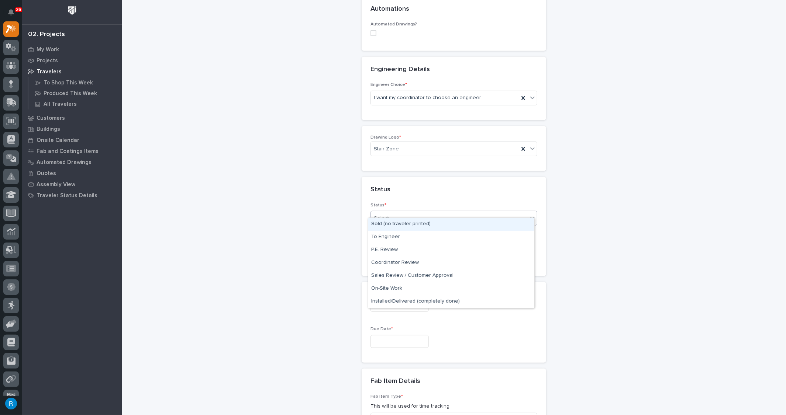
click at [409, 213] on div "Select..." at bounding box center [449, 219] width 157 height 12
click at [381, 261] on div "Coordinator Review" at bounding box center [451, 263] width 166 height 13
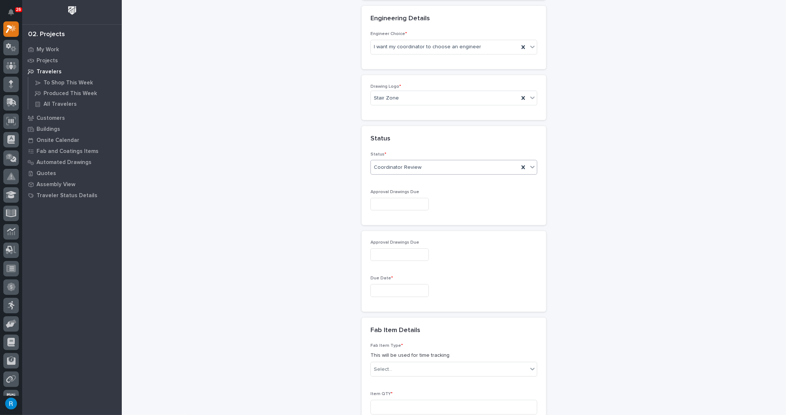
scroll to position [346, 0]
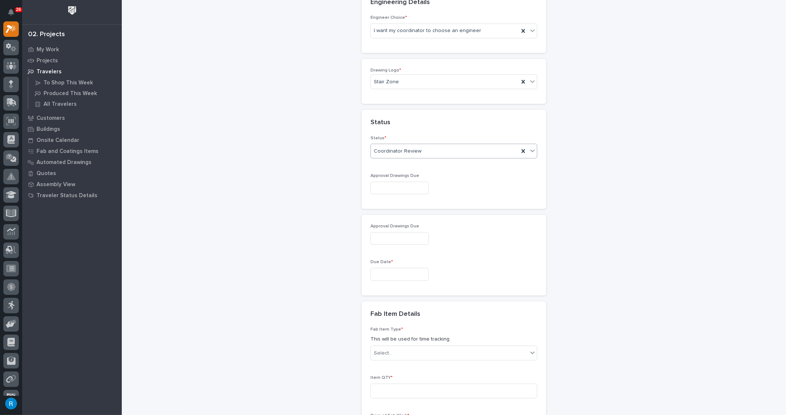
click at [395, 268] on input "text" at bounding box center [399, 274] width 58 height 13
click at [431, 152] on span "Next Month" at bounding box center [431, 151] width 0 height 10
click at [407, 231] on div "30" at bounding box center [406, 229] width 10 height 10
type input "**********"
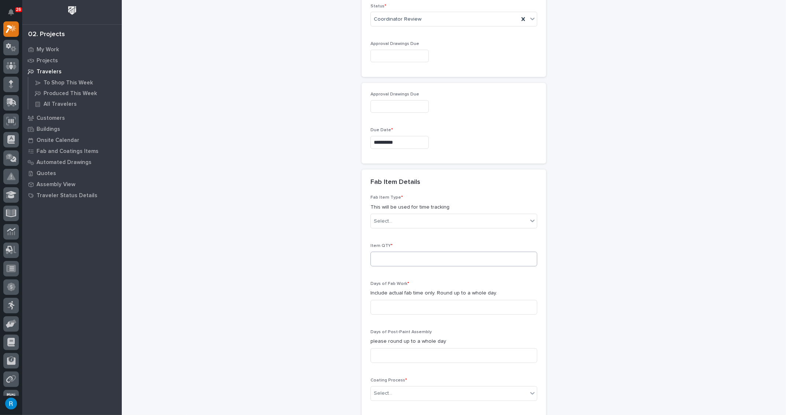
scroll to position [480, 0]
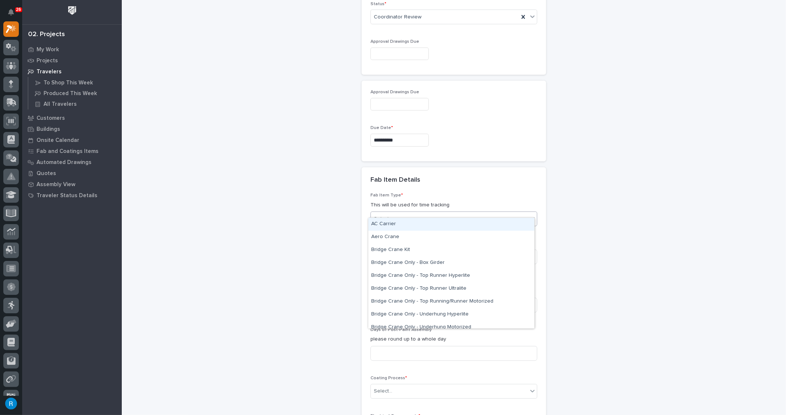
click at [429, 213] on div "Select..." at bounding box center [449, 219] width 157 height 12
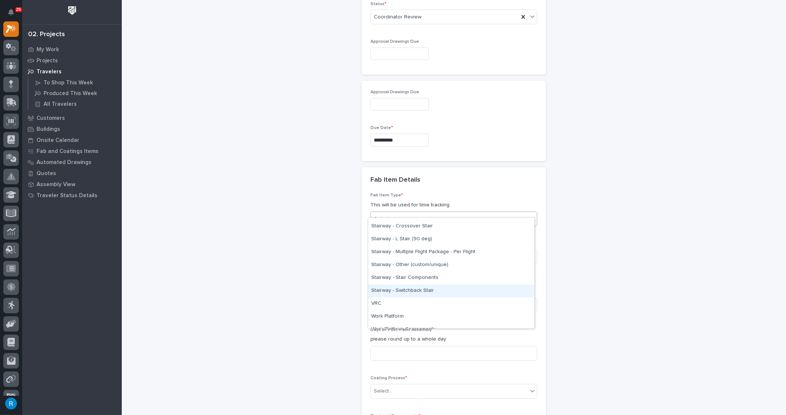
scroll to position [403, 0]
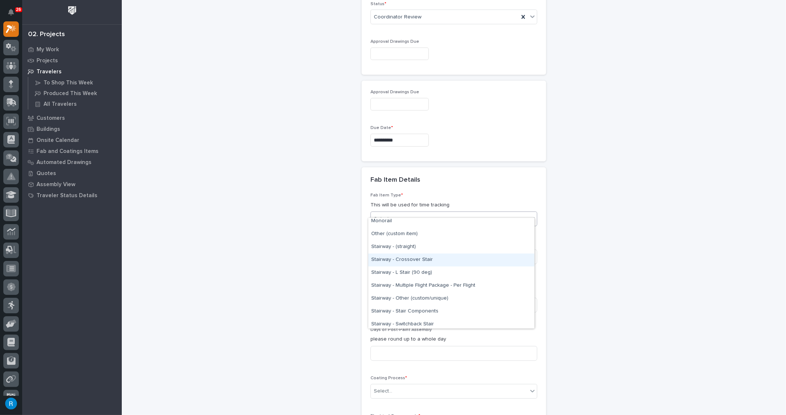
click at [383, 259] on div "Stairway - Crossover Stair" at bounding box center [451, 260] width 166 height 13
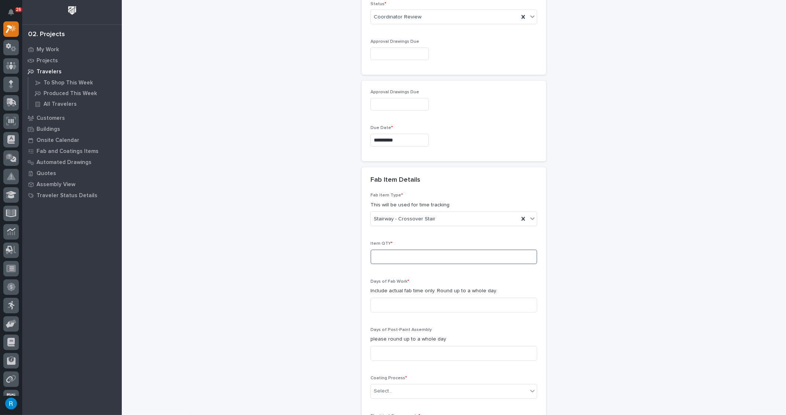
drag, startPoint x: 405, startPoint y: 251, endPoint x: 405, endPoint y: 246, distance: 4.4
click at [405, 252] on input at bounding box center [453, 257] width 167 height 15
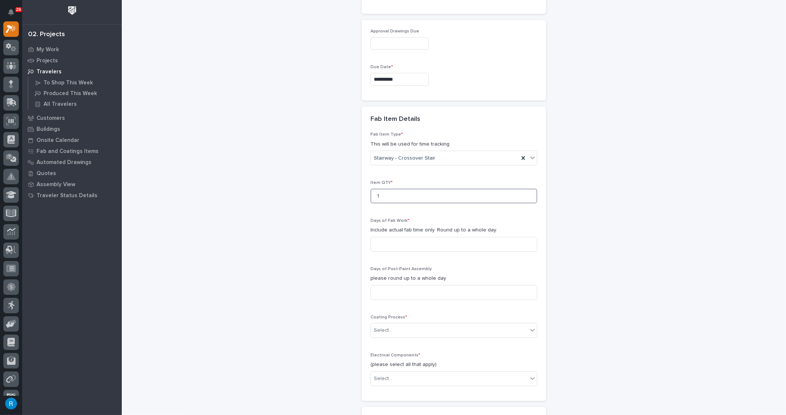
scroll to position [547, 0]
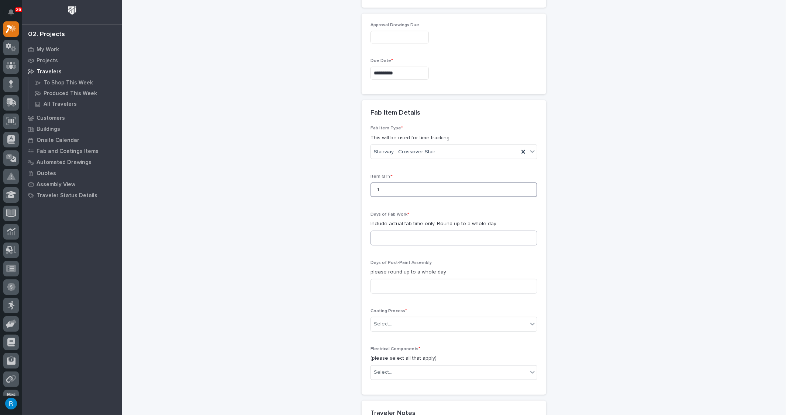
type input "1"
click at [375, 231] on input at bounding box center [453, 238] width 167 height 15
click at [380, 231] on input at bounding box center [453, 238] width 167 height 15
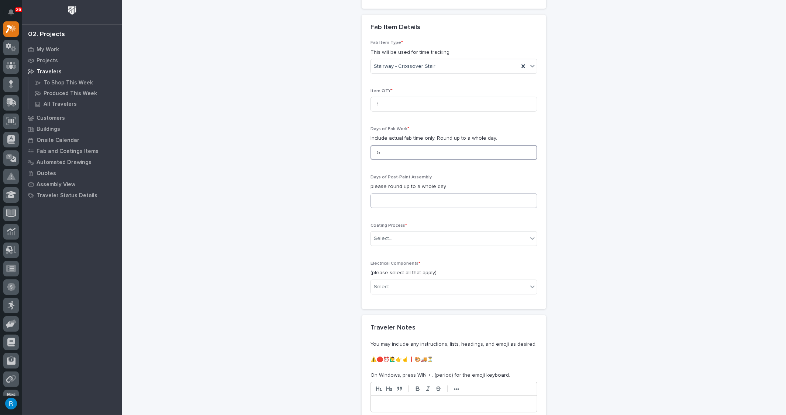
scroll to position [647, 0]
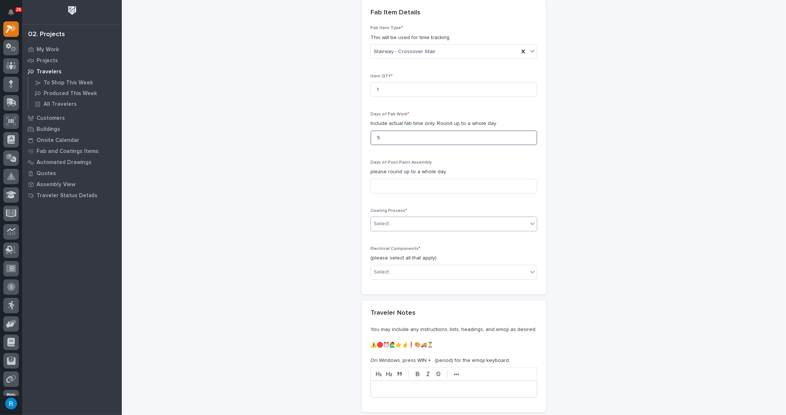
type input "5"
click at [407, 218] on div "Select..." at bounding box center [449, 224] width 157 height 12
click at [385, 242] on div "In-House Paint/Powder" at bounding box center [451, 241] width 166 height 13
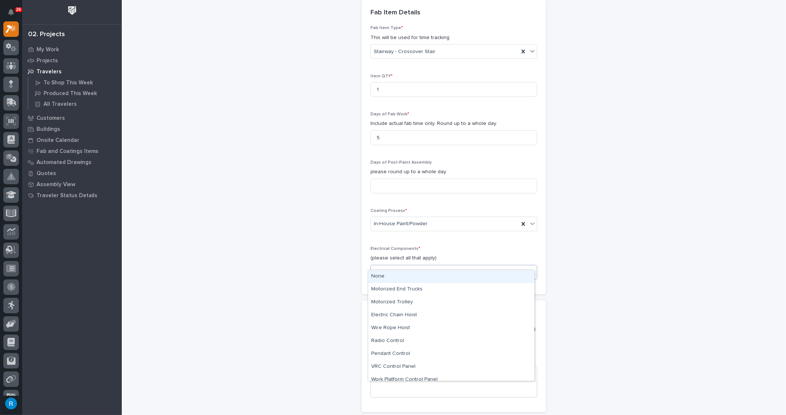
drag, startPoint x: 393, startPoint y: 261, endPoint x: 388, endPoint y: 266, distance: 6.8
click at [393, 266] on div "Select..." at bounding box center [449, 272] width 157 height 12
click at [376, 277] on div "None" at bounding box center [451, 276] width 166 height 13
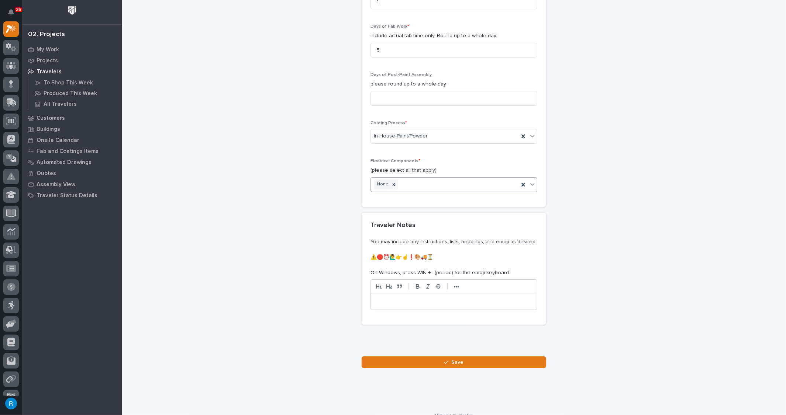
scroll to position [736, 0]
click at [452, 359] on span "Save" at bounding box center [458, 362] width 12 height 7
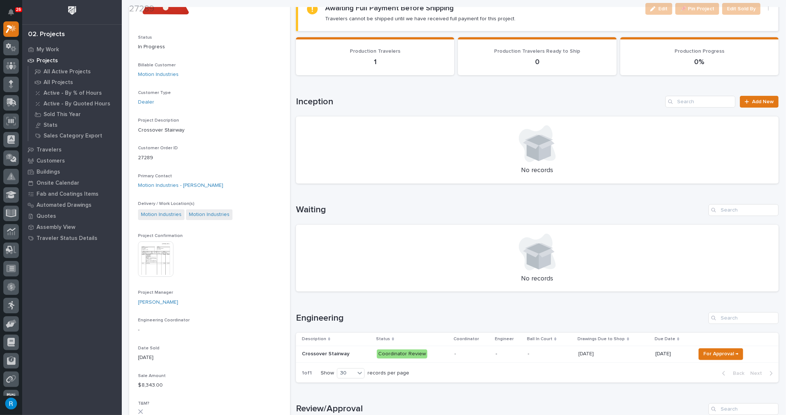
scroll to position [268, 0]
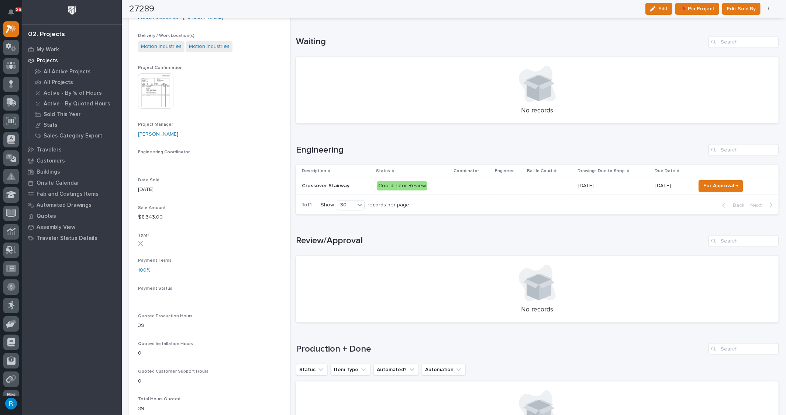
click at [438, 186] on p "Coordinator Review" at bounding box center [413, 186] width 72 height 9
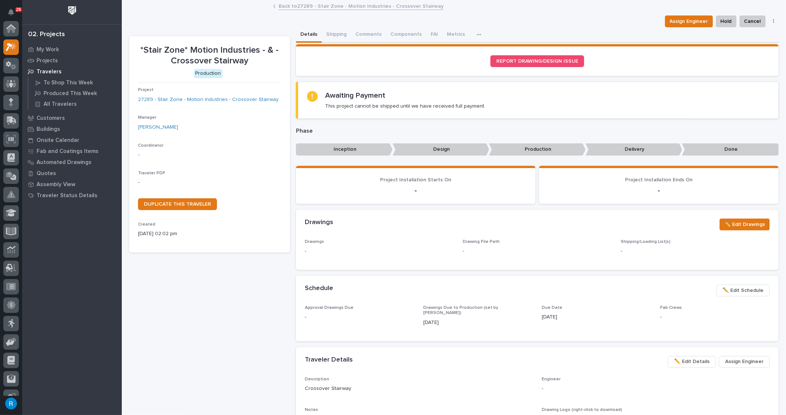
scroll to position [18, 0]
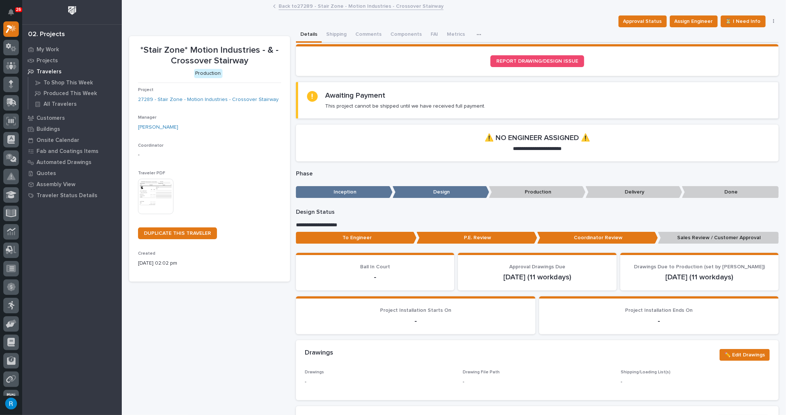
click at [152, 193] on img at bounding box center [155, 196] width 35 height 35
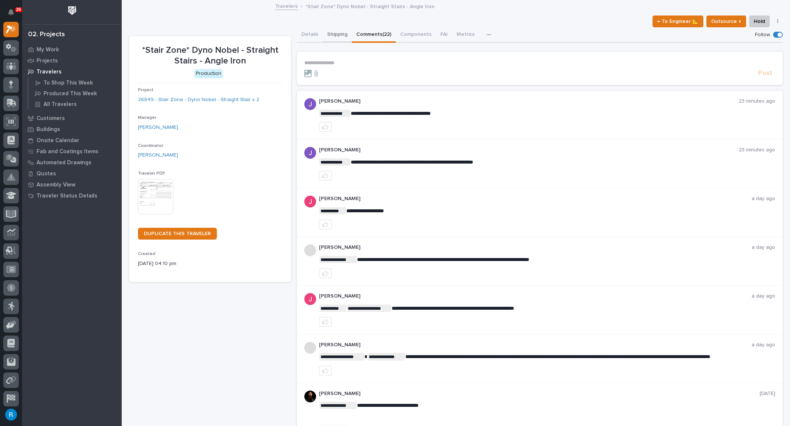
click at [337, 35] on button "Shipping" at bounding box center [337, 34] width 29 height 15
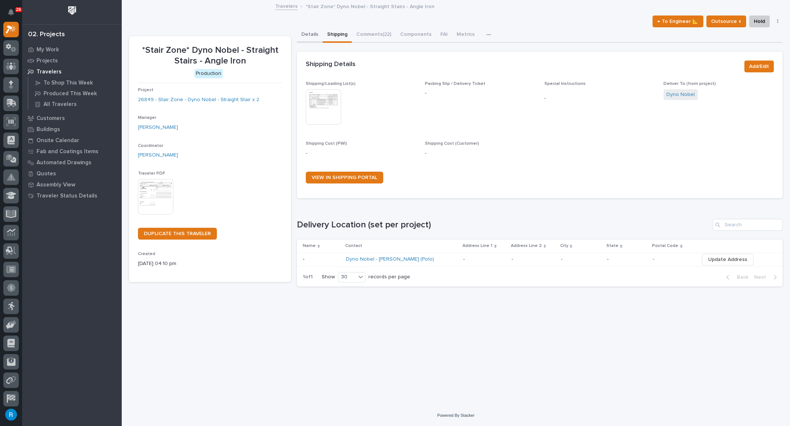
click at [311, 36] on button "Details" at bounding box center [310, 34] width 26 height 15
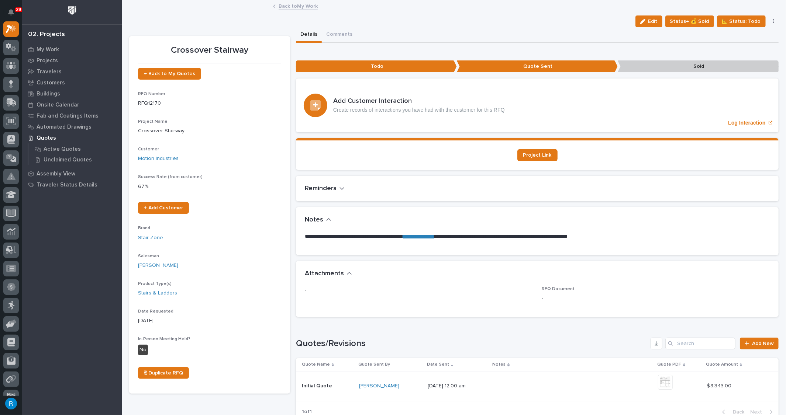
click at [290, 6] on link "Back to My Work" at bounding box center [298, 5] width 39 height 8
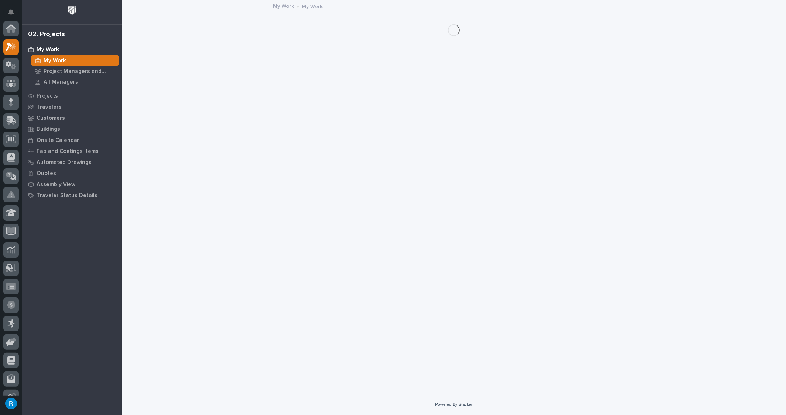
scroll to position [20, 0]
